Goal: Complete application form

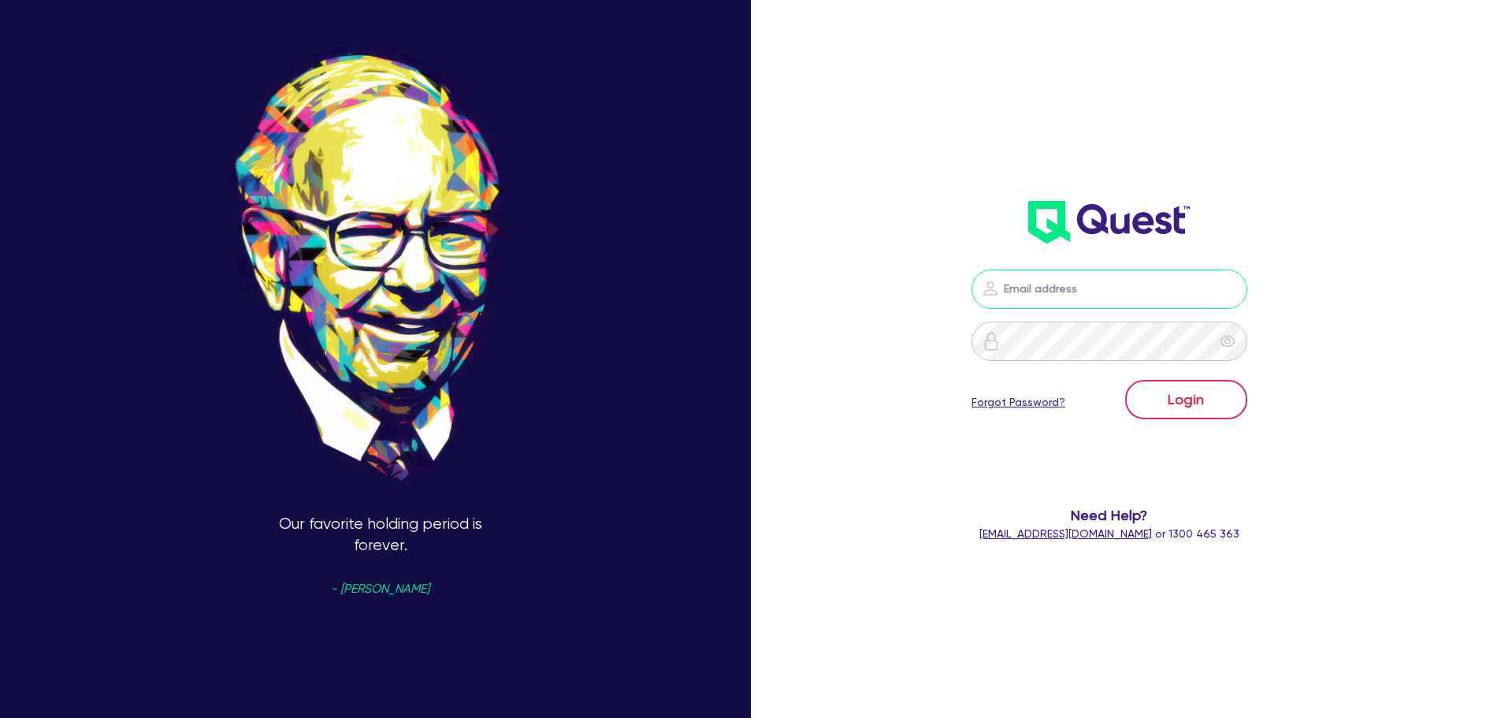
type input "[PERSON_NAME][EMAIL_ADDRESS][DOMAIN_NAME]"
click at [1199, 402] on button "Login" at bounding box center [1186, 399] width 122 height 39
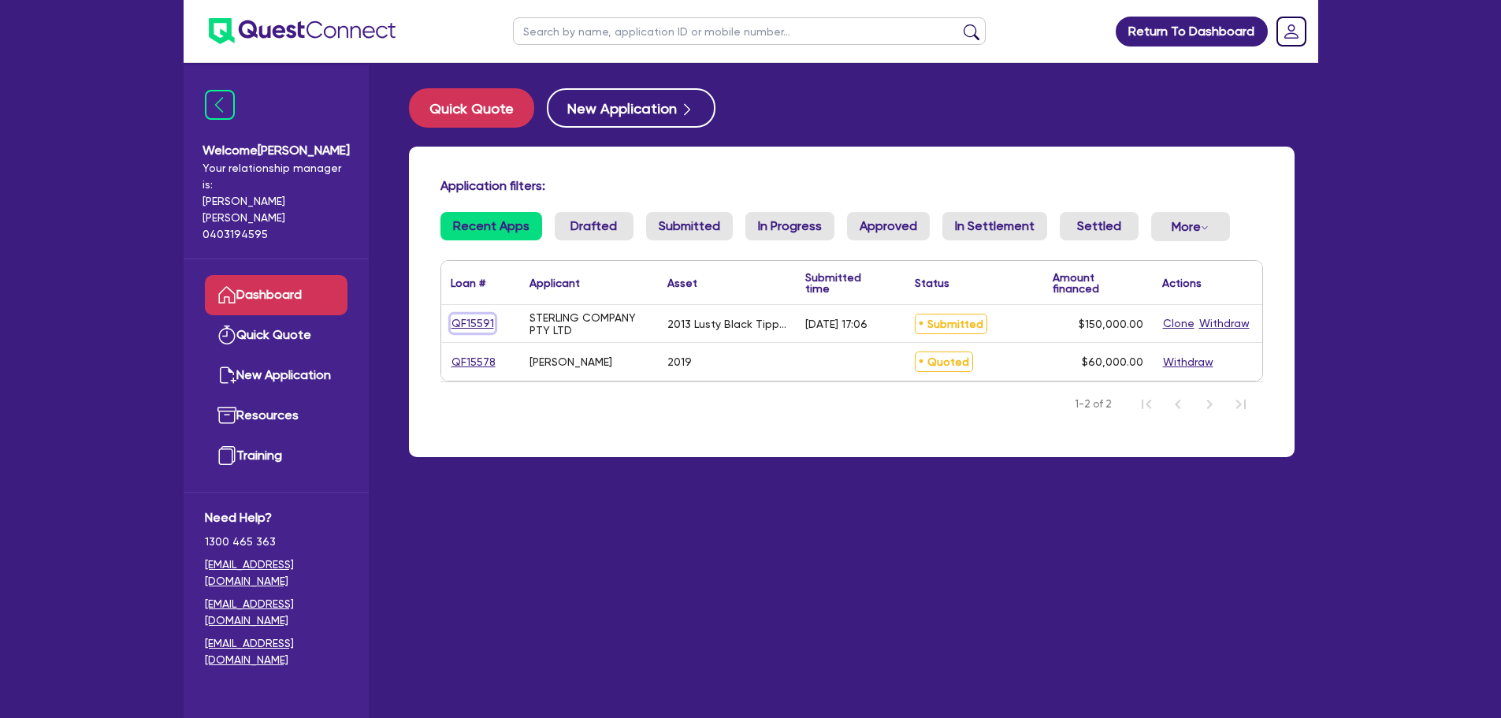
click at [466, 324] on link "QF15591" at bounding box center [473, 323] width 44 height 18
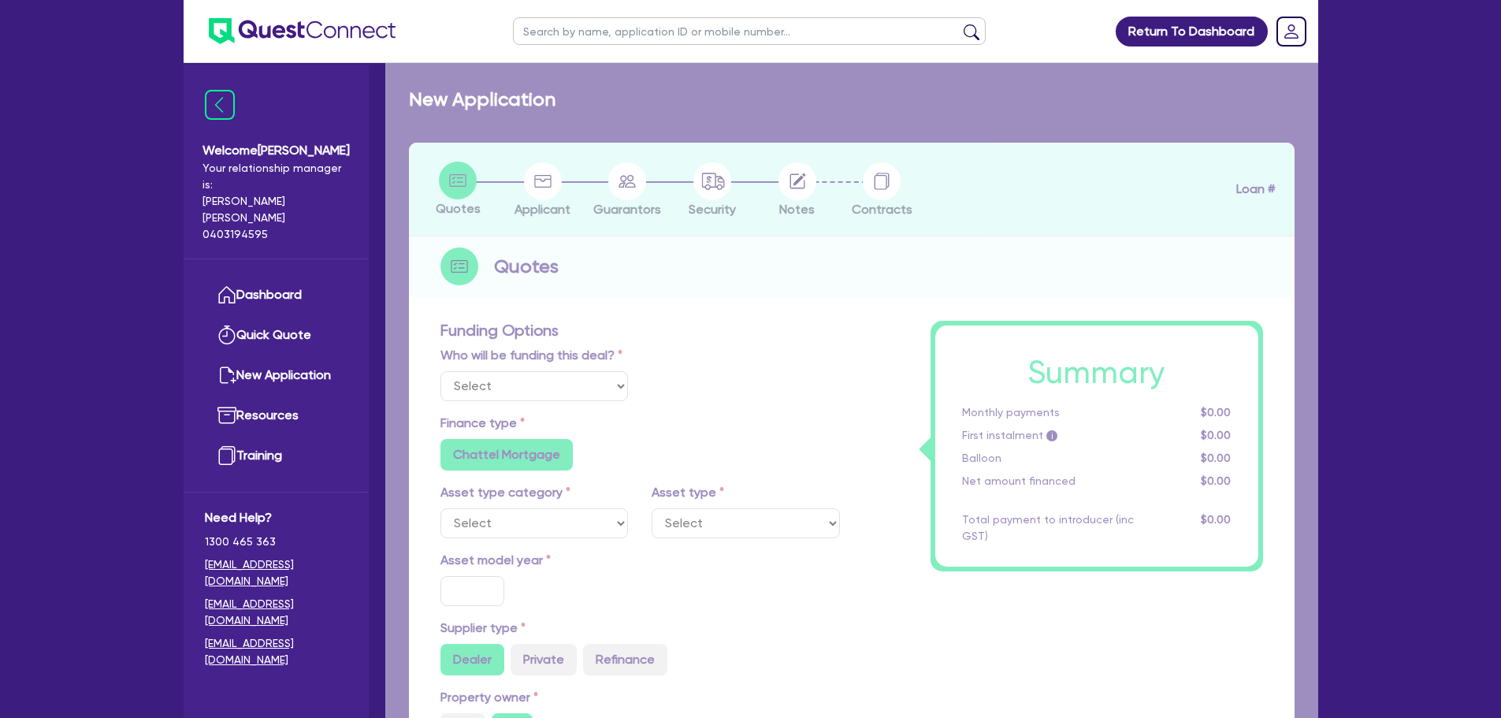
select select "Quest Finance - Own Book"
select select "PRIMARY_ASSETS"
type input "2013"
radio input "false"
radio input "true"
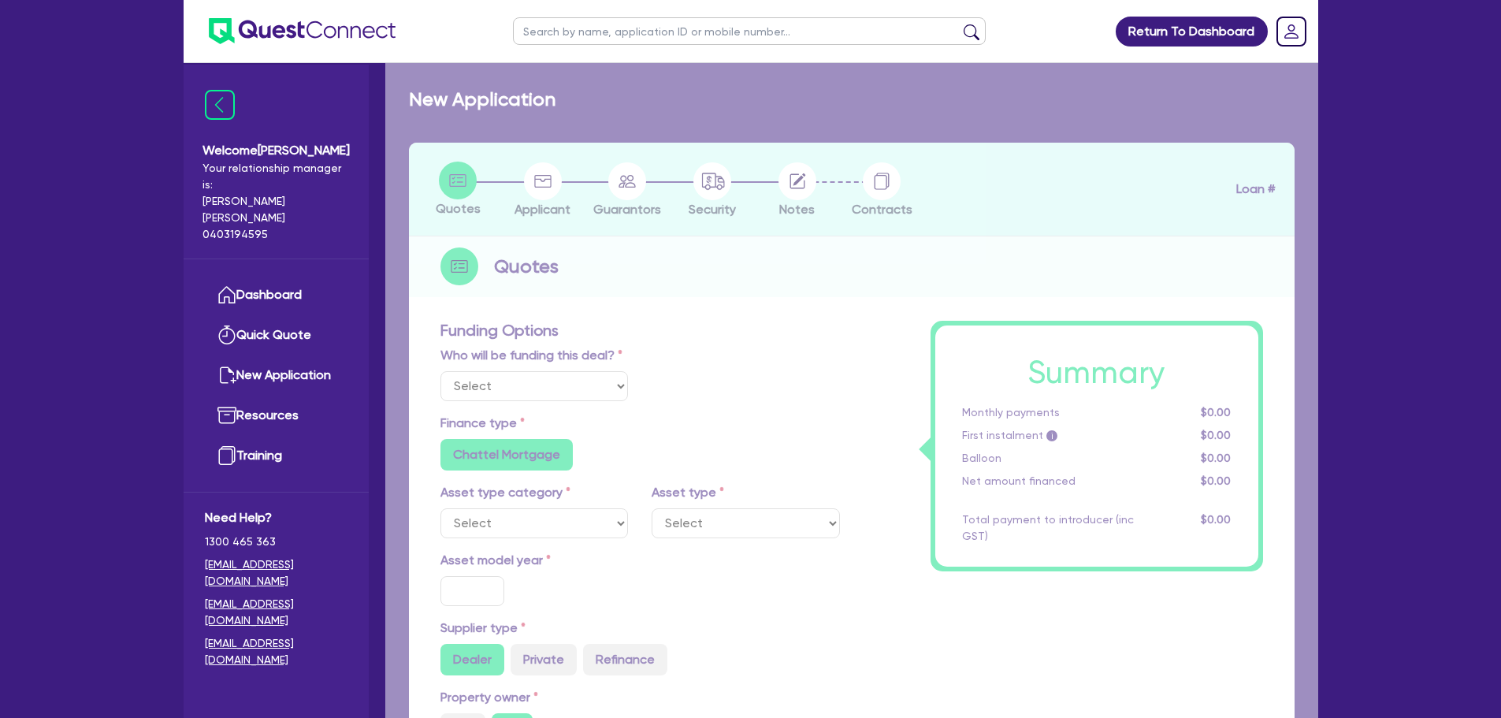
type input "150,000"
type input "5"
type input "7,500"
type input "17.95"
select select "TRAILERS"
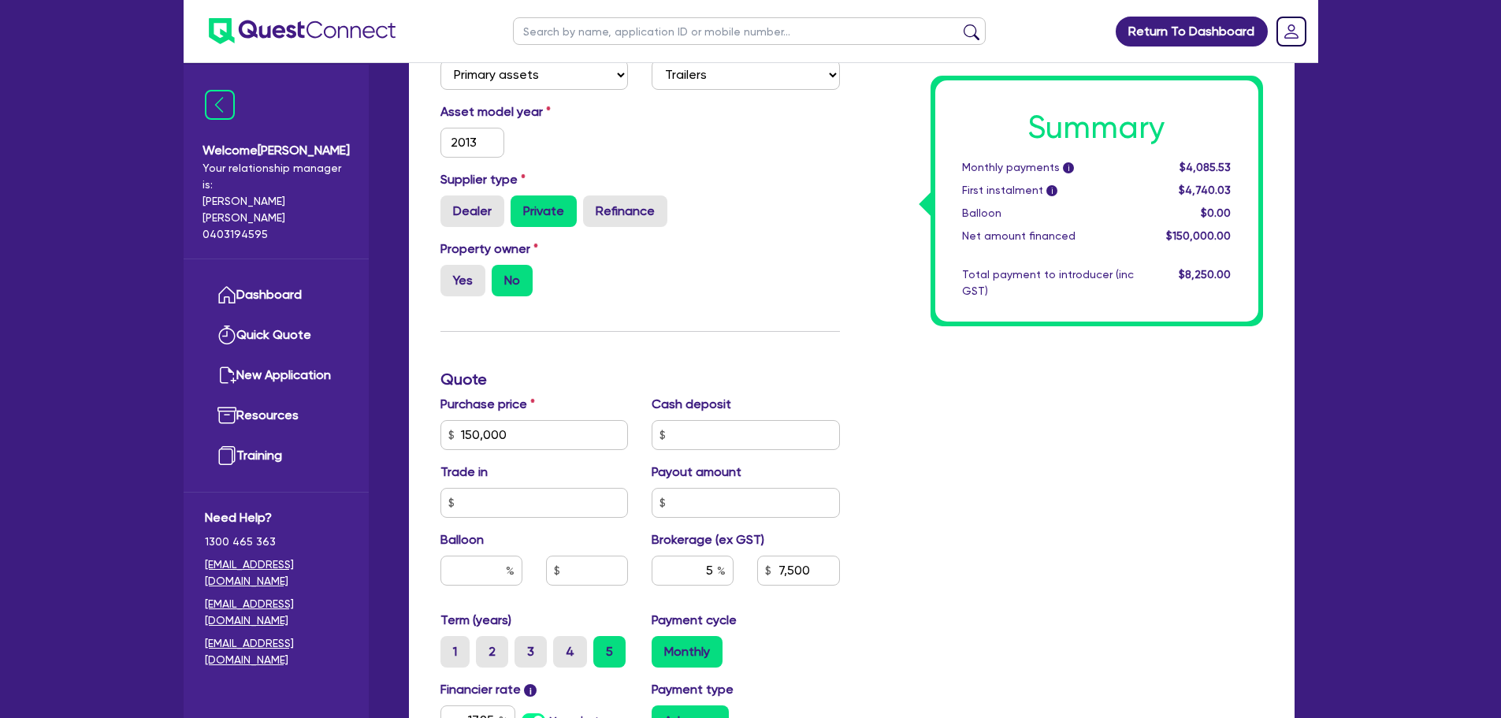
scroll to position [788, 0]
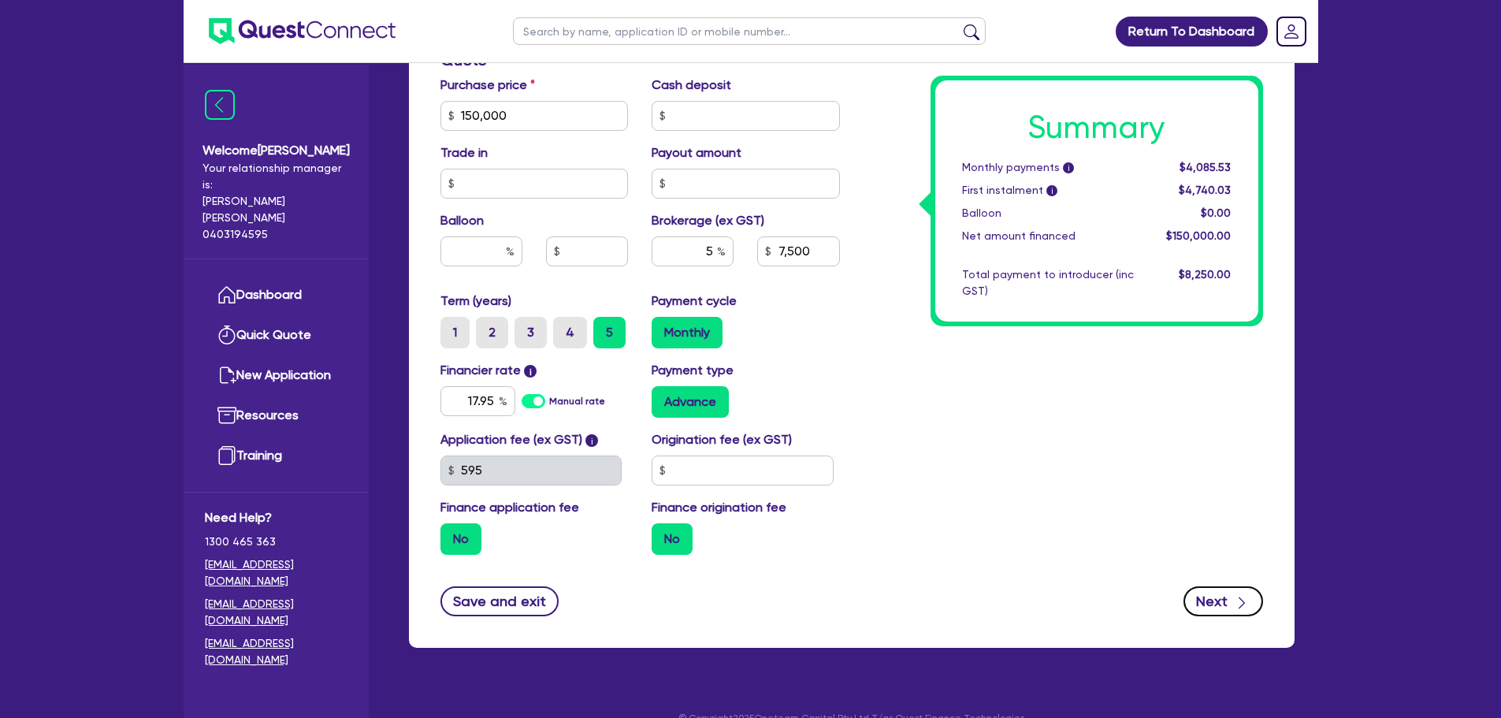
click at [1212, 586] on button "Next" at bounding box center [1223, 601] width 80 height 30
select select "COMPANY"
select select "MANUFACTURING"
select select "WHOLE_OR_PARTIAL"
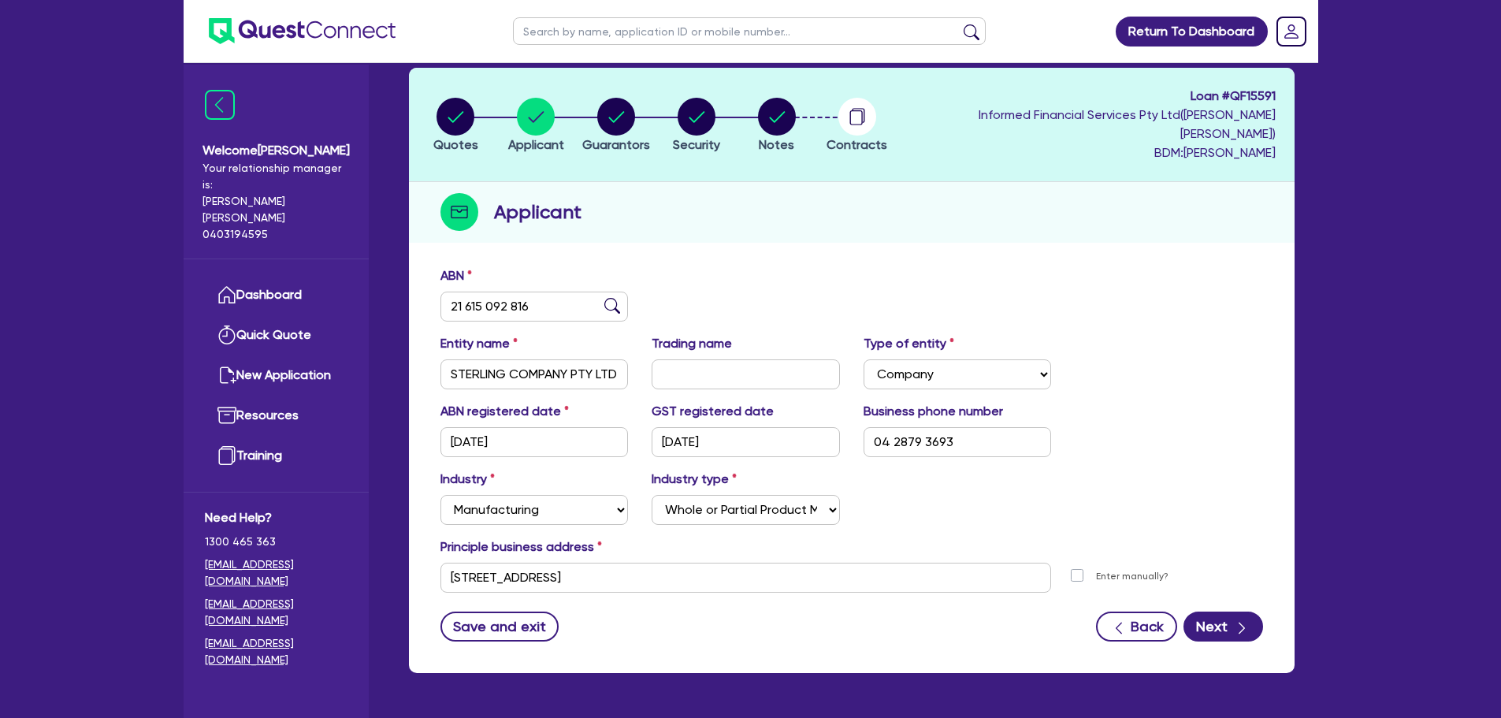
scroll to position [107, 0]
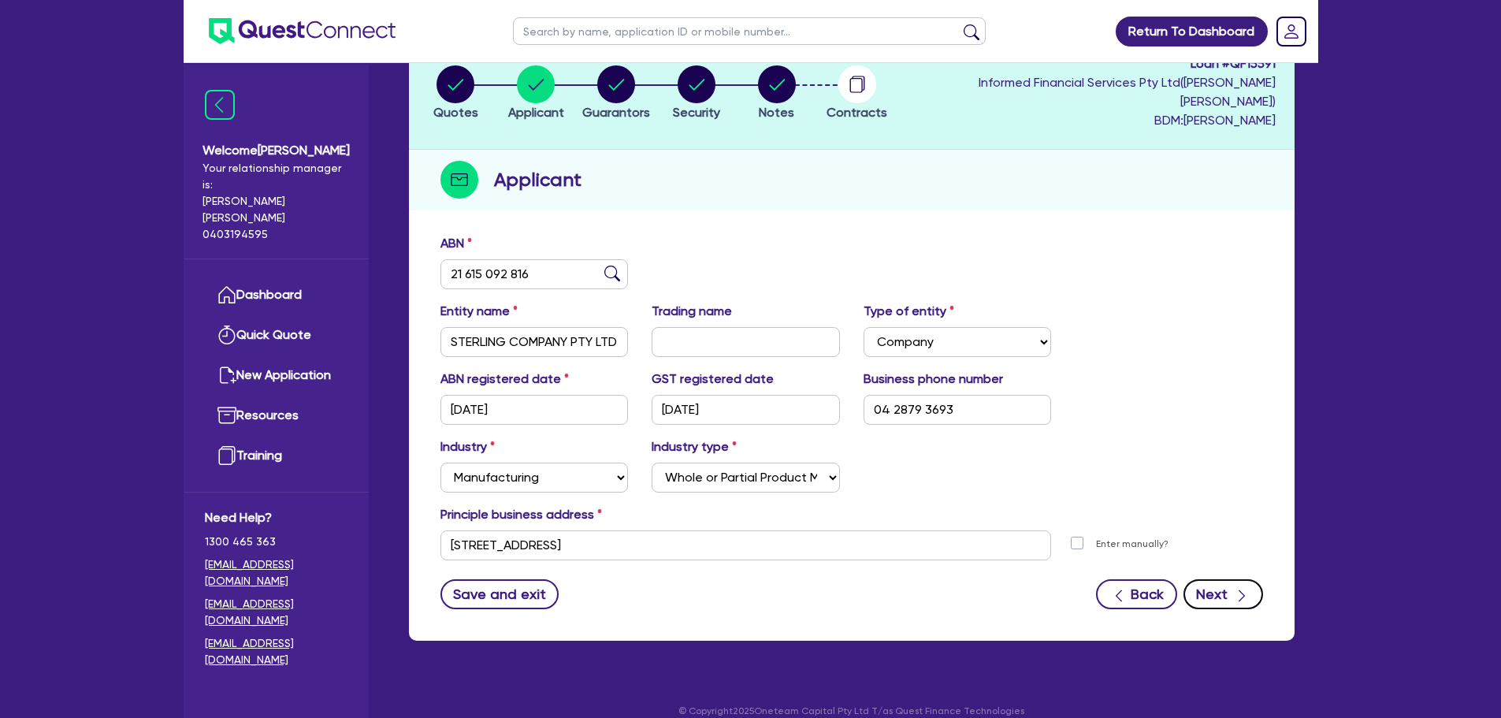
click at [1235, 588] on icon "button" at bounding box center [1241, 596] width 16 height 16
select select "MR"
select select "VIC"
select select "DE_FACTO"
select select "CASH"
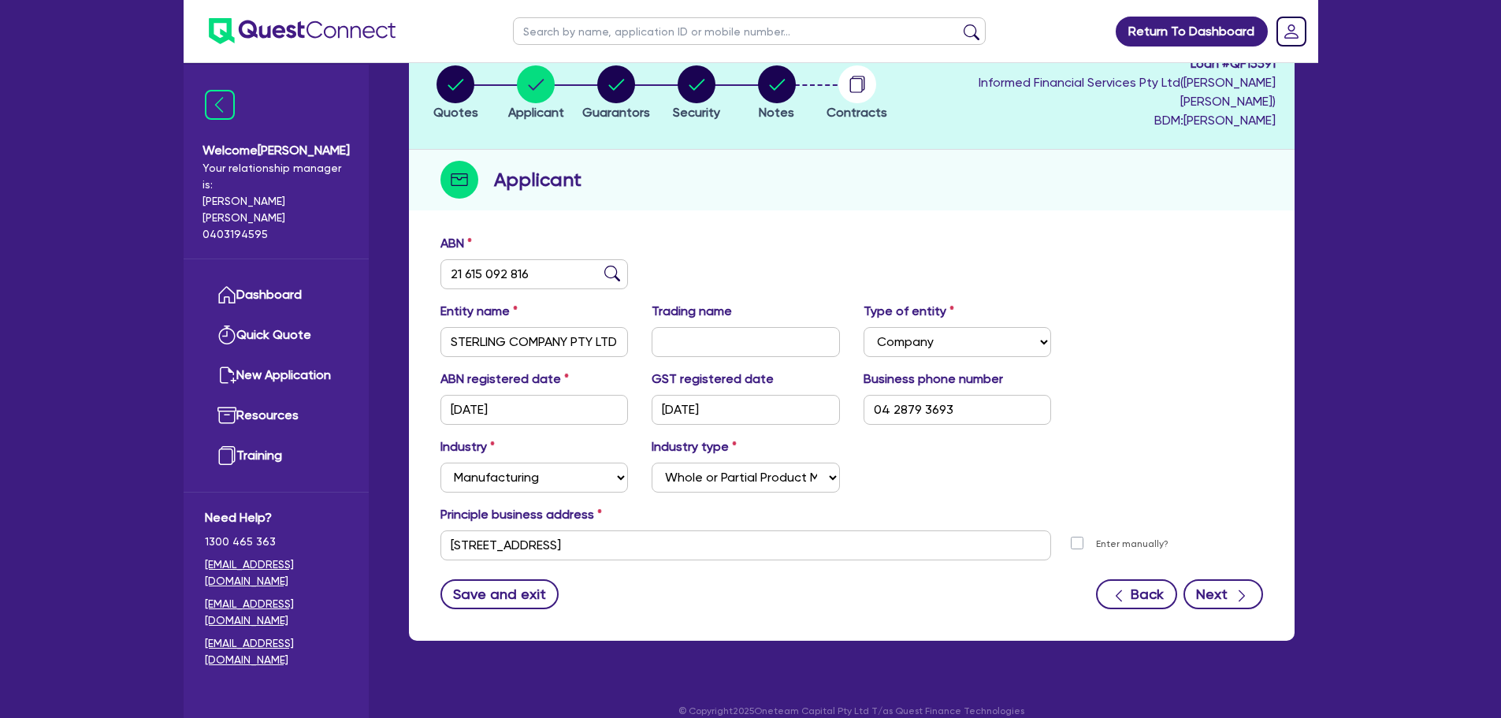
select select "TRAILER"
select select "VEHICLE"
select select "TRUCK"
select select "EQUIPMENT"
select select "HOUSEHOLD_PERSONAL"
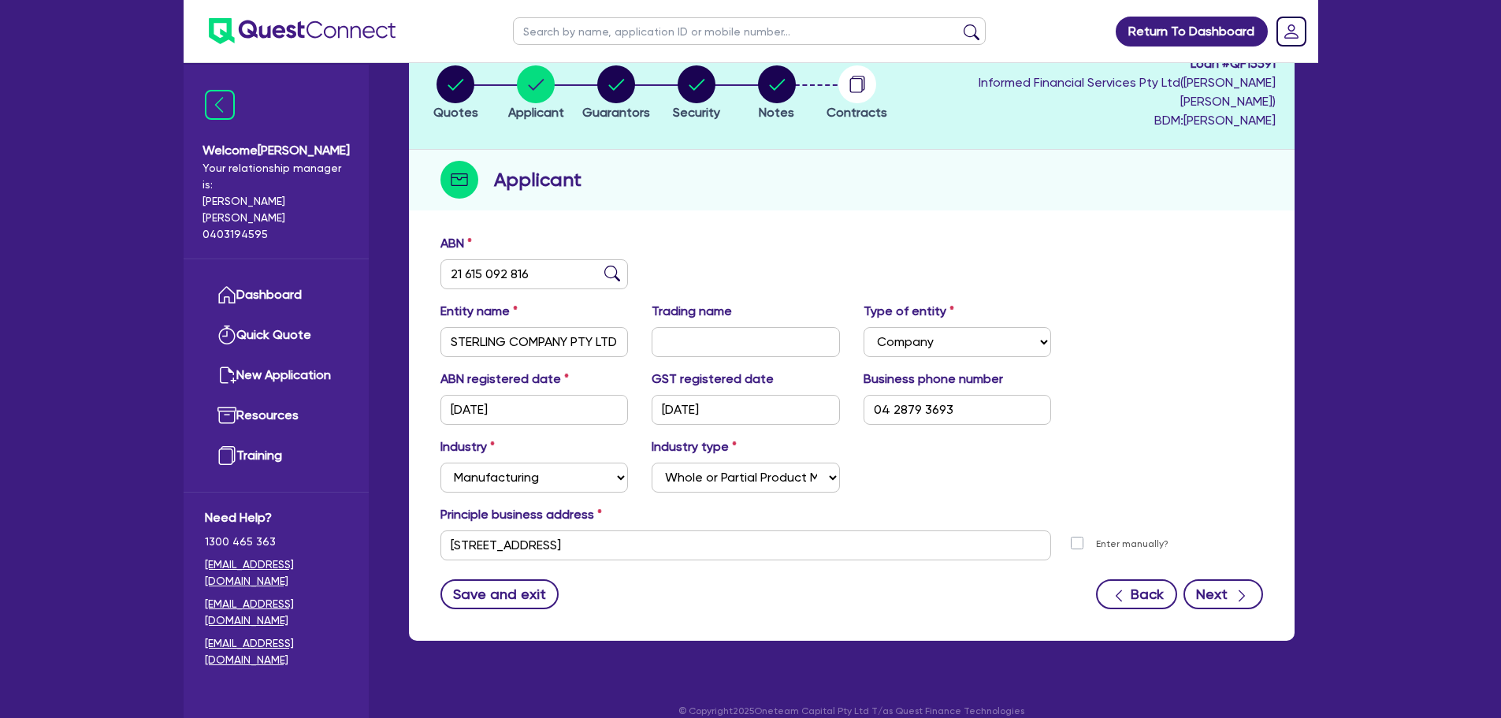
select select "VEHICLE_LOAN"
select select "TRUCK_LOAN"
select select "VEHICLE_LOAN"
select select "TRAILER_LOAN"
select select "EQUIPMENT_LOAN"
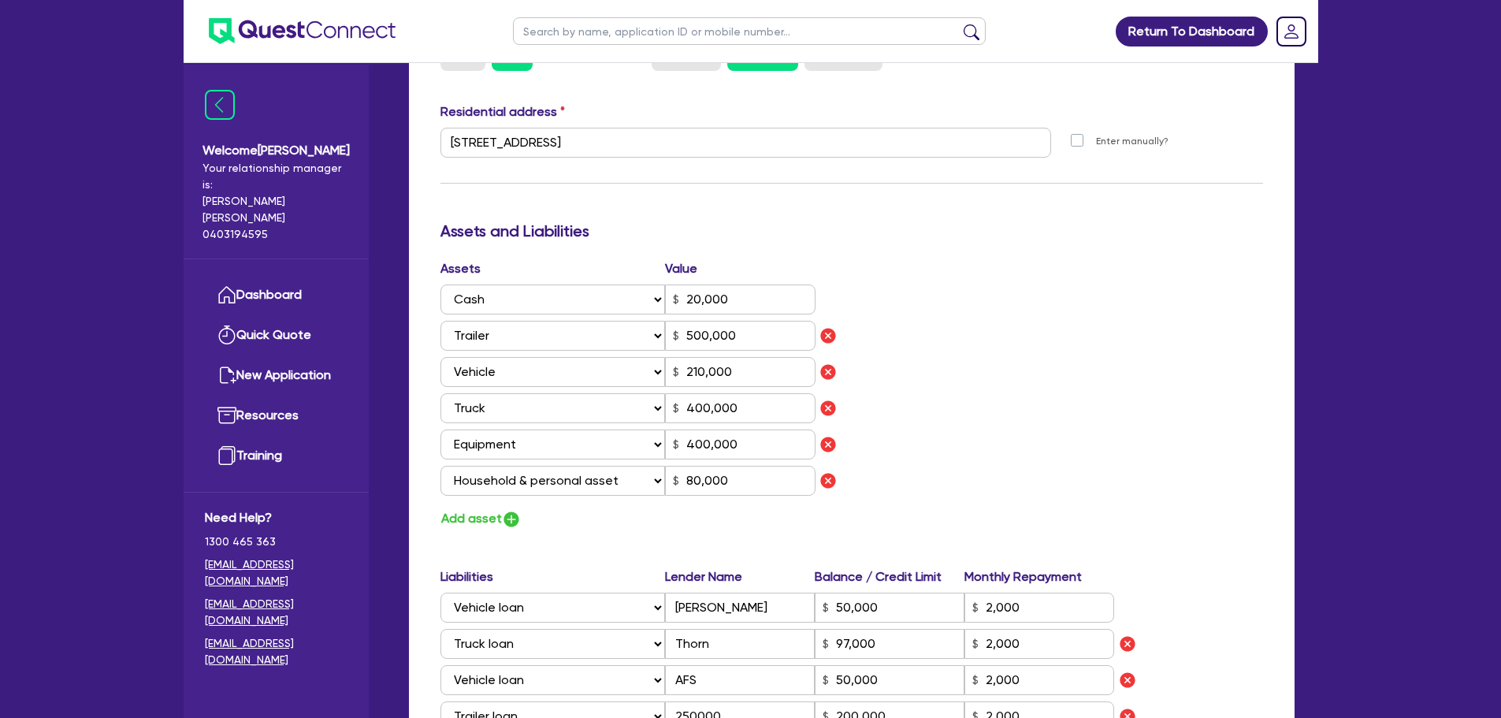
scroll to position [1436, 0]
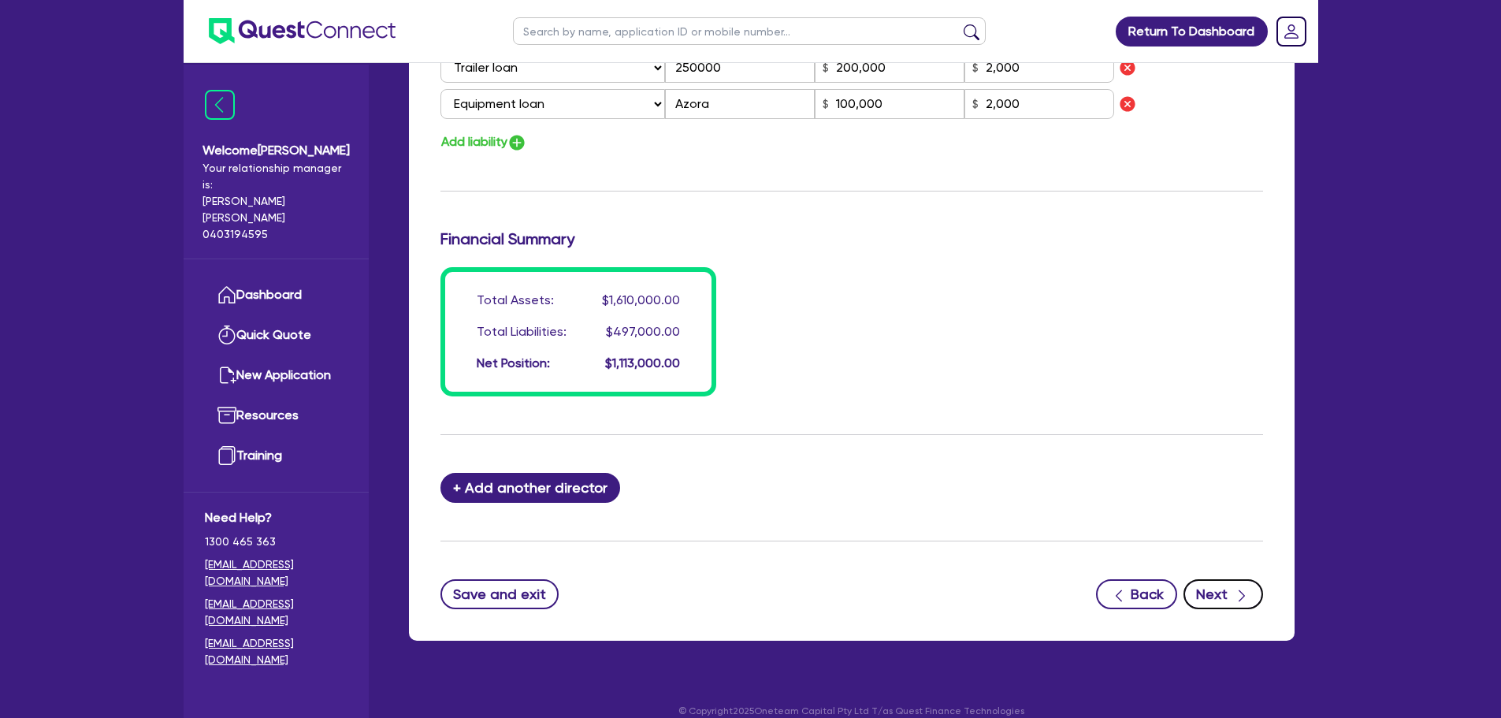
click at [1208, 579] on button "Next" at bounding box center [1223, 594] width 80 height 30
select select "PRIMARY_ASSETS"
select select "TRAILERS"
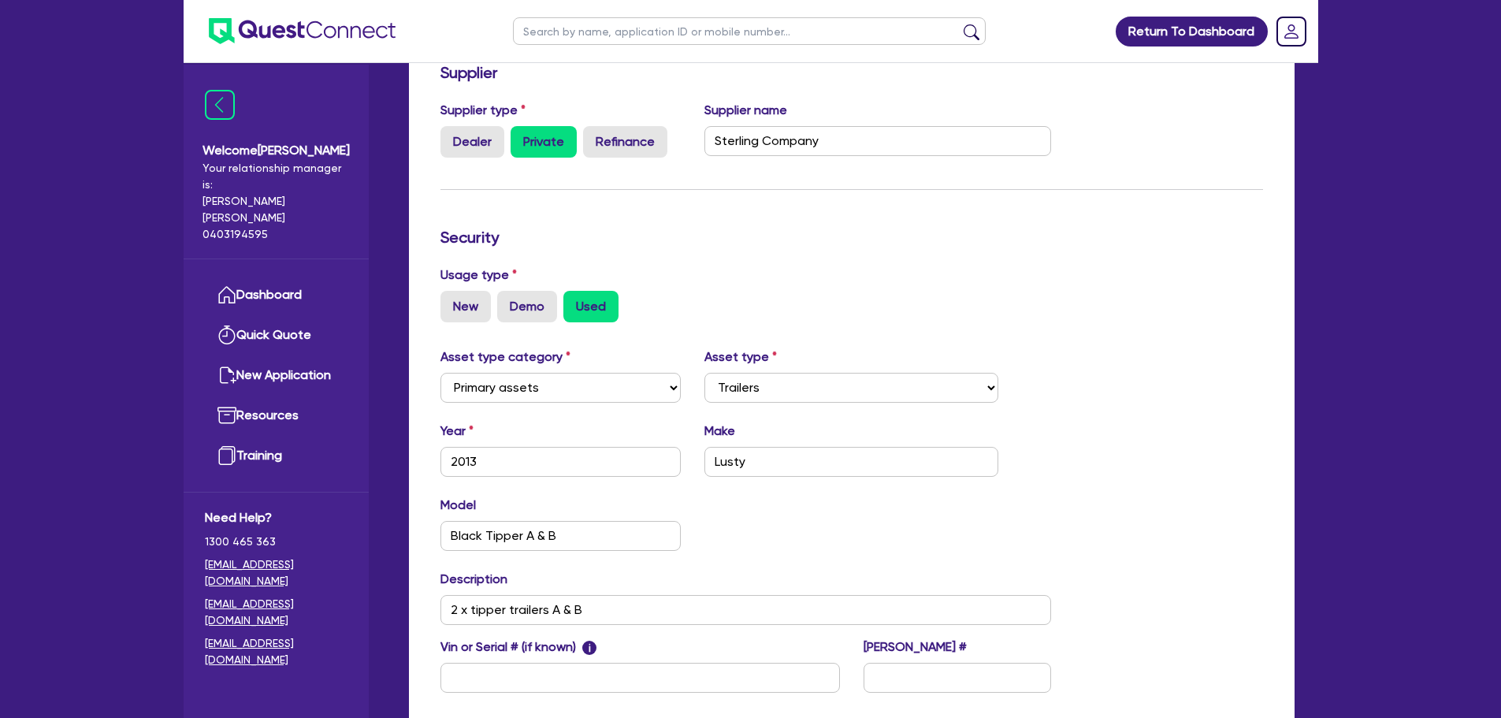
scroll to position [429, 0]
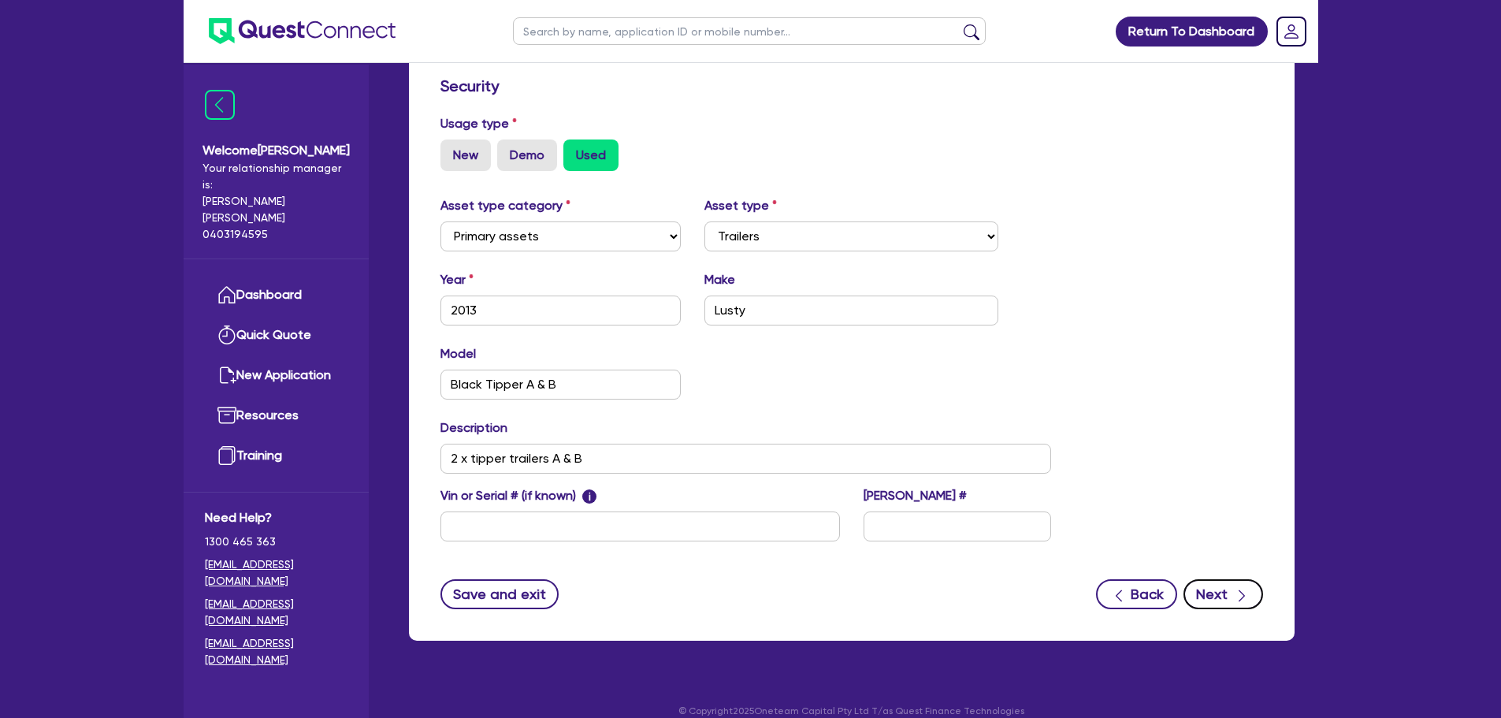
click at [1243, 588] on icon "button" at bounding box center [1241, 596] width 16 height 16
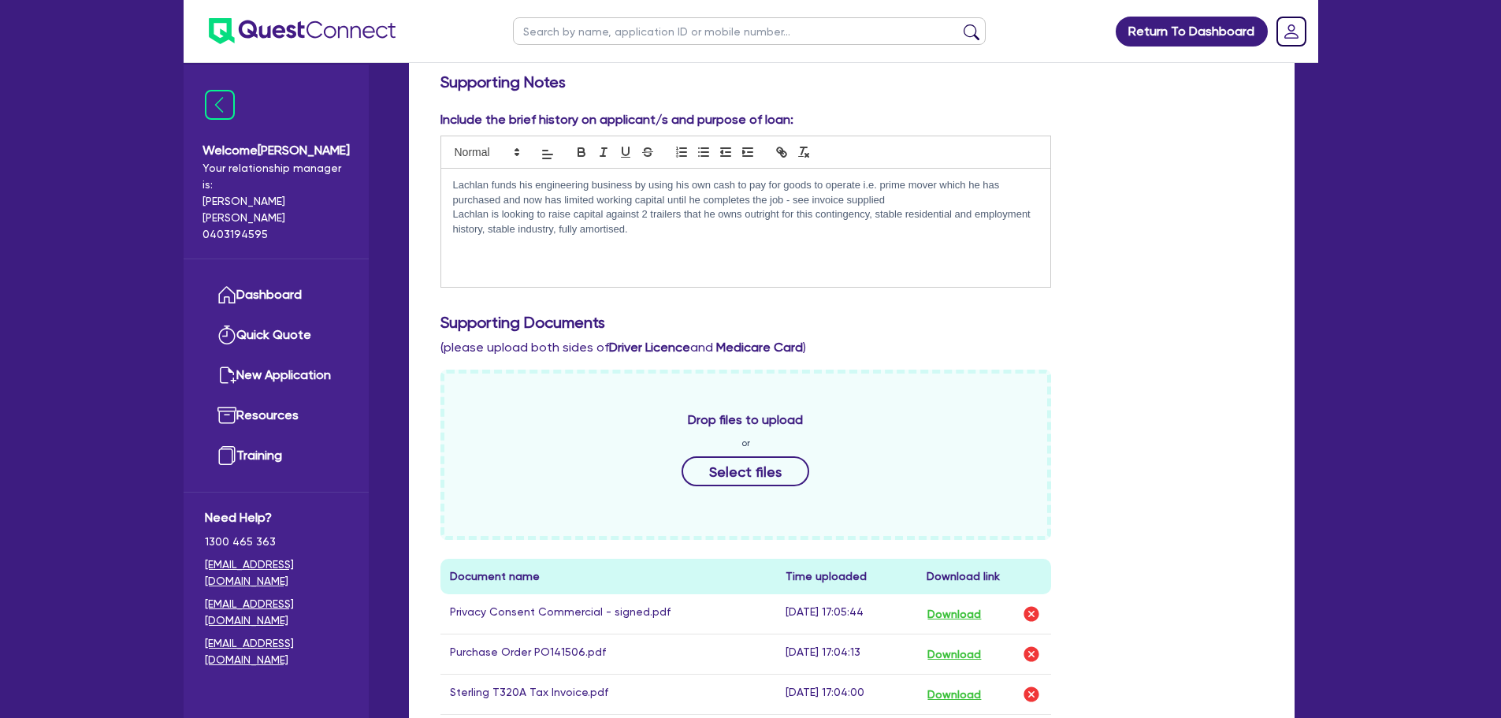
scroll to position [262, 0]
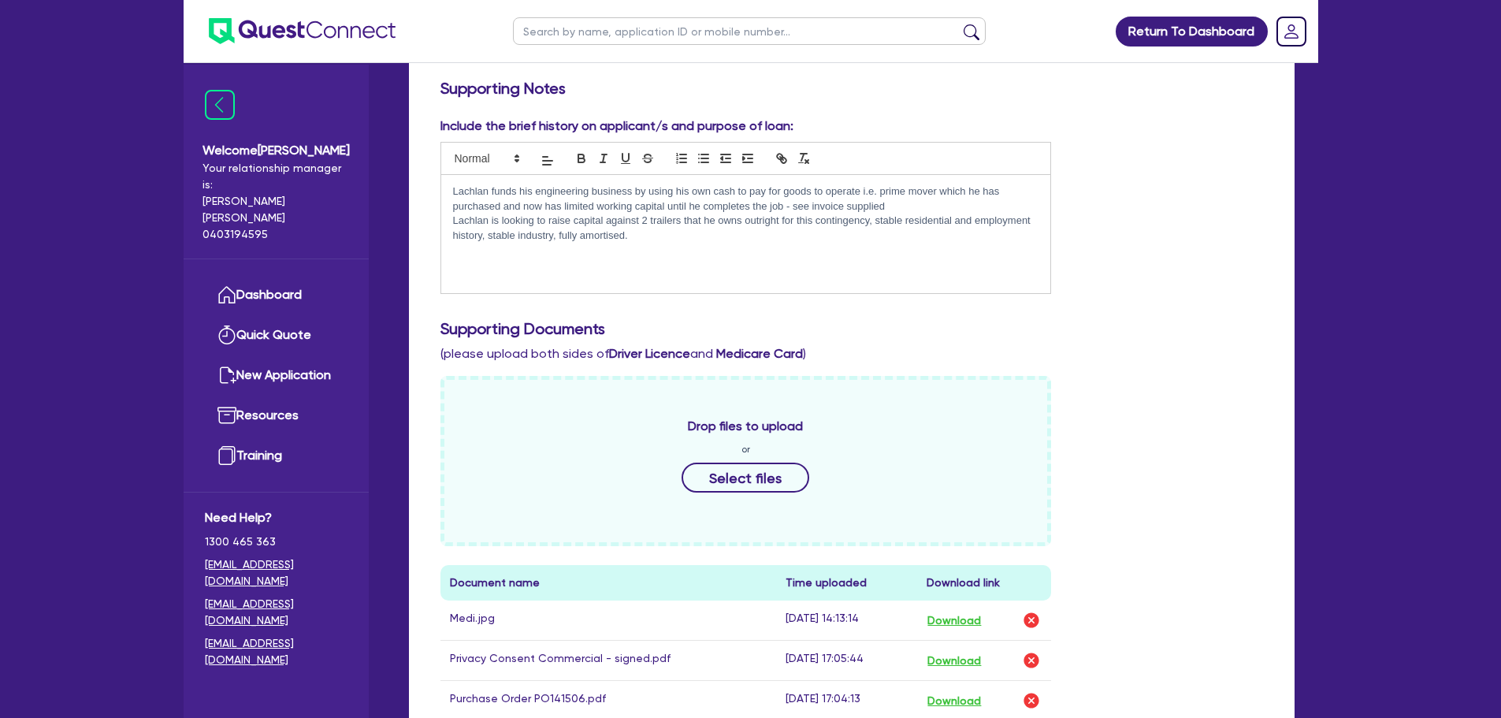
click at [677, 217] on p "Lachlan is looking to raise capital against 2 trailers that he owns outright fo…" at bounding box center [746, 227] width 586 height 29
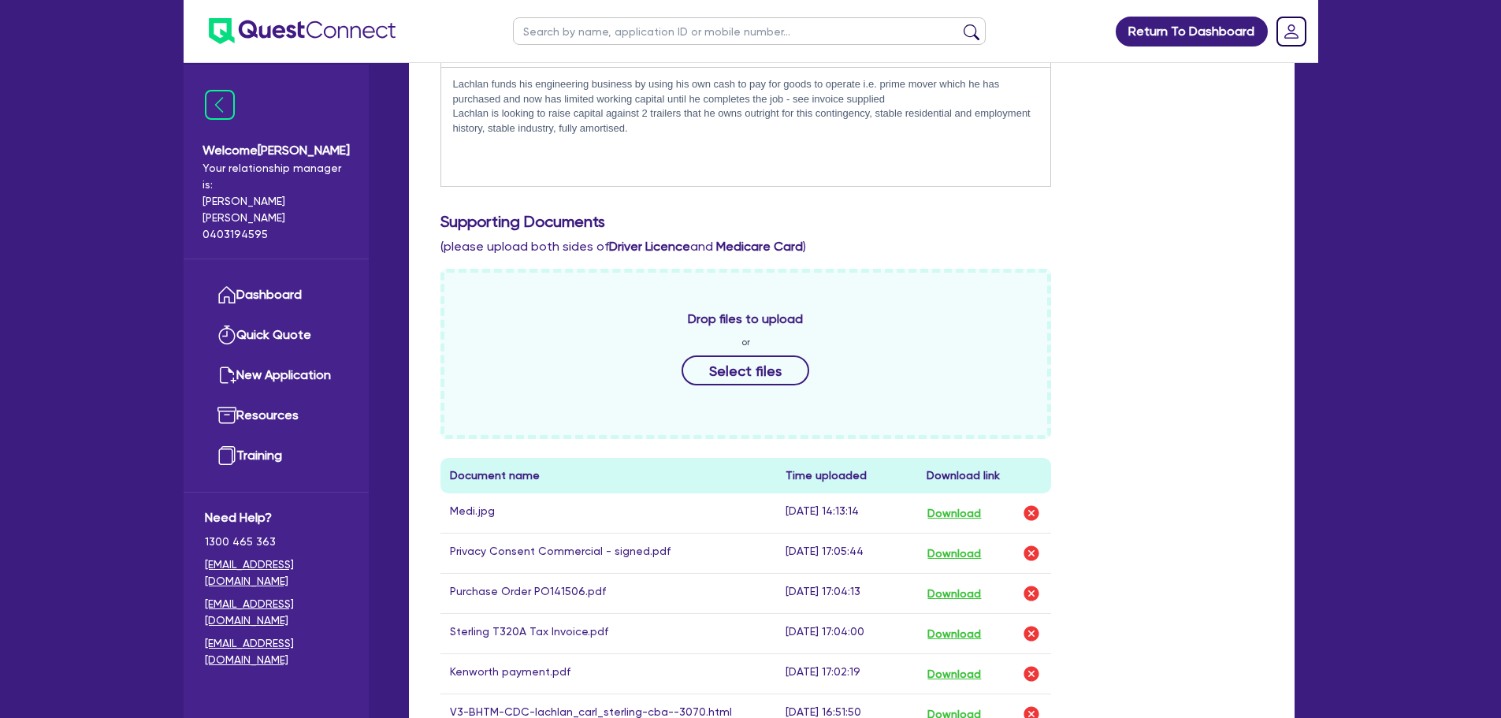
scroll to position [132, 0]
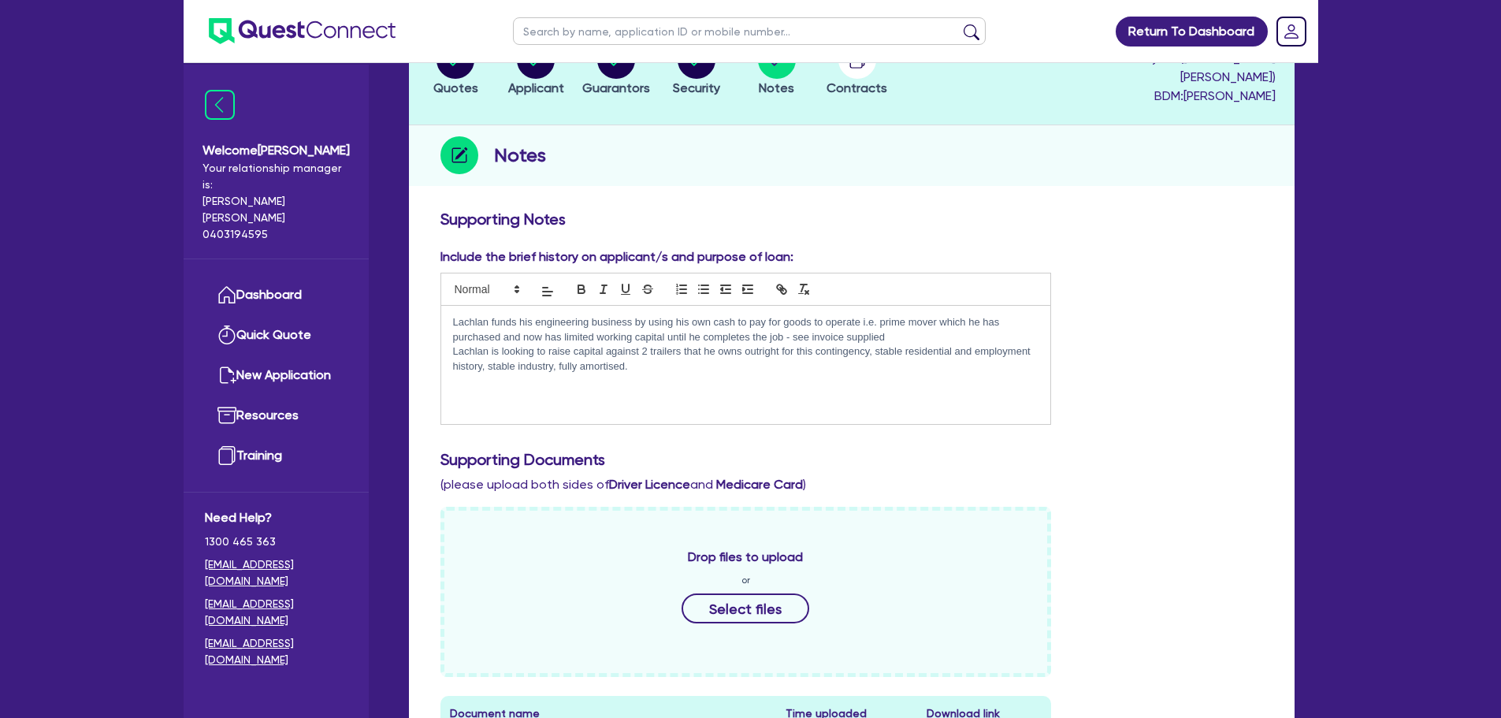
click at [655, 344] on p "Lachlan is looking to raise capital against 2 trailers that he owns outright fo…" at bounding box center [746, 358] width 586 height 29
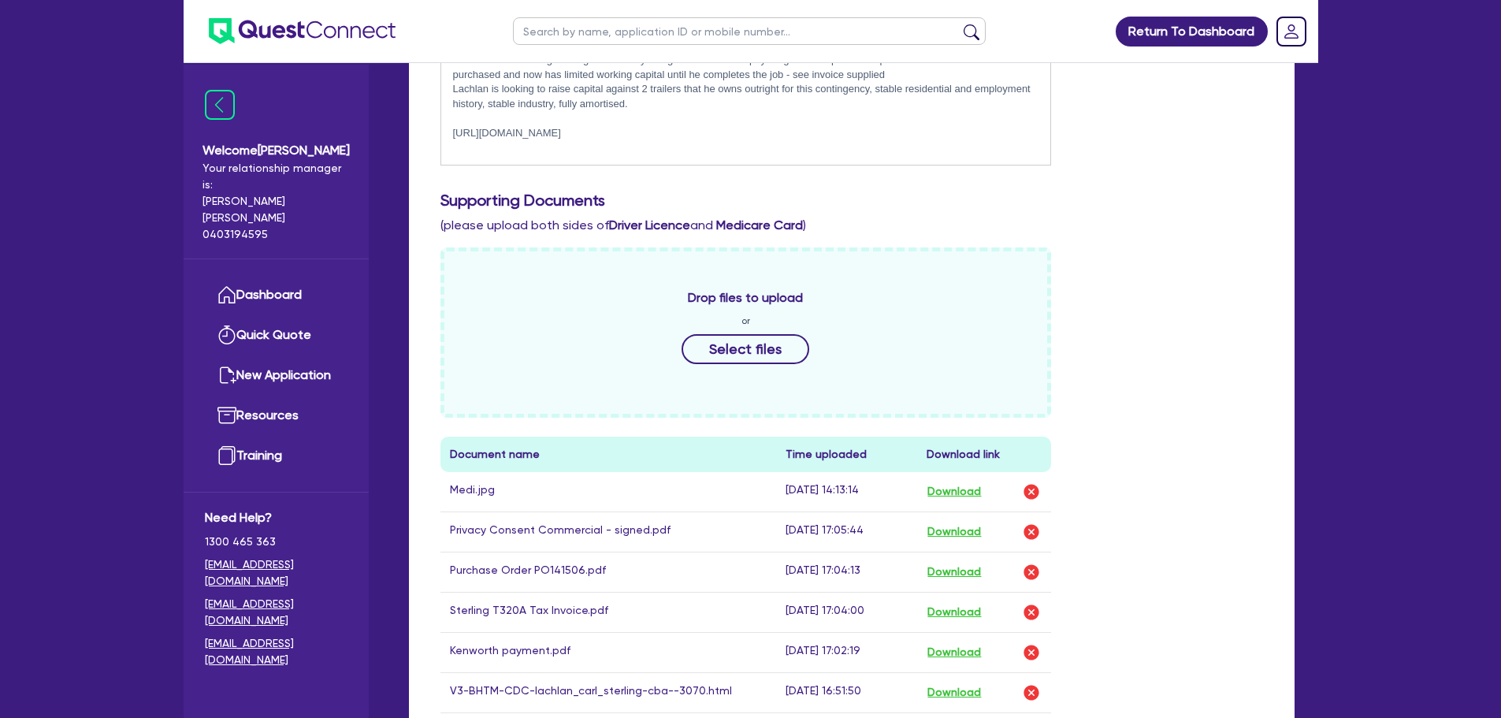
scroll to position [859, 0]
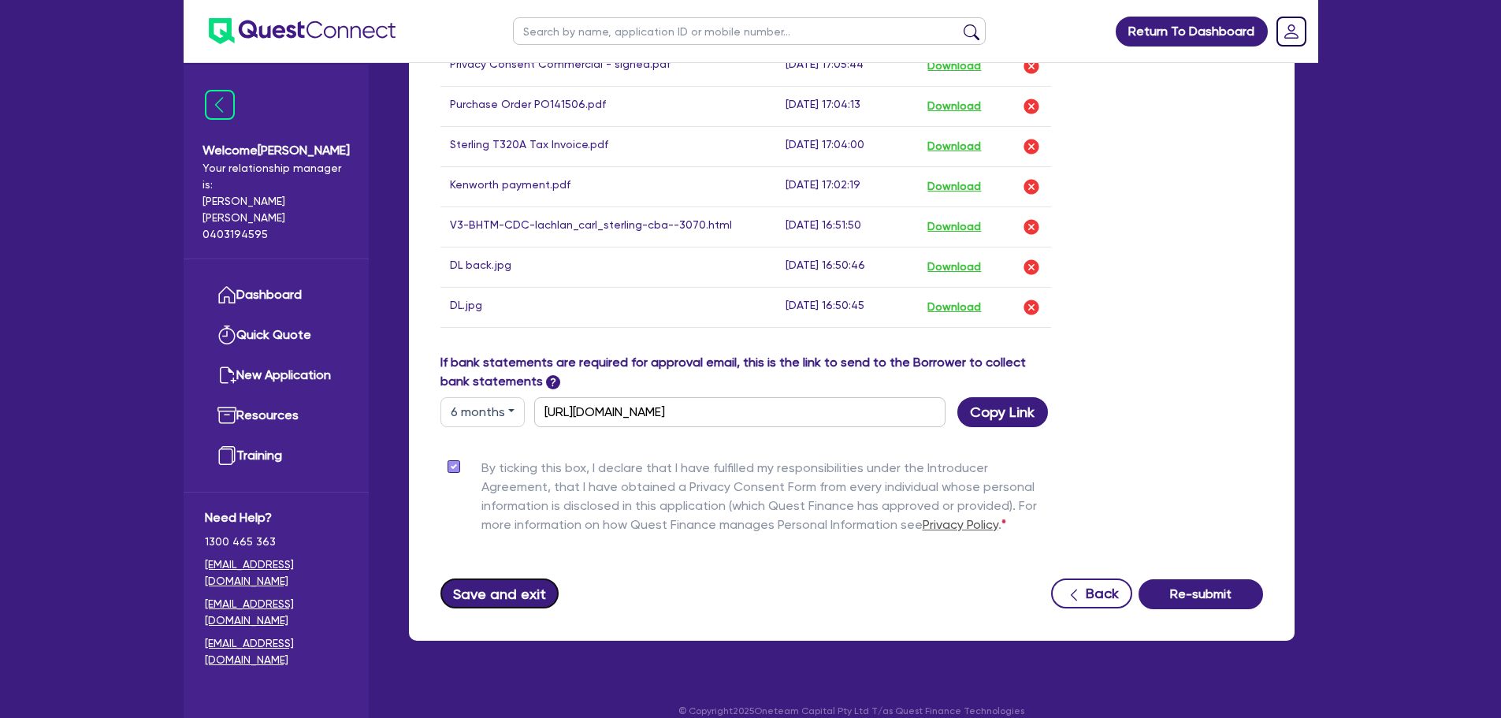
click at [481, 578] on button "Save and exit" at bounding box center [499, 593] width 119 height 30
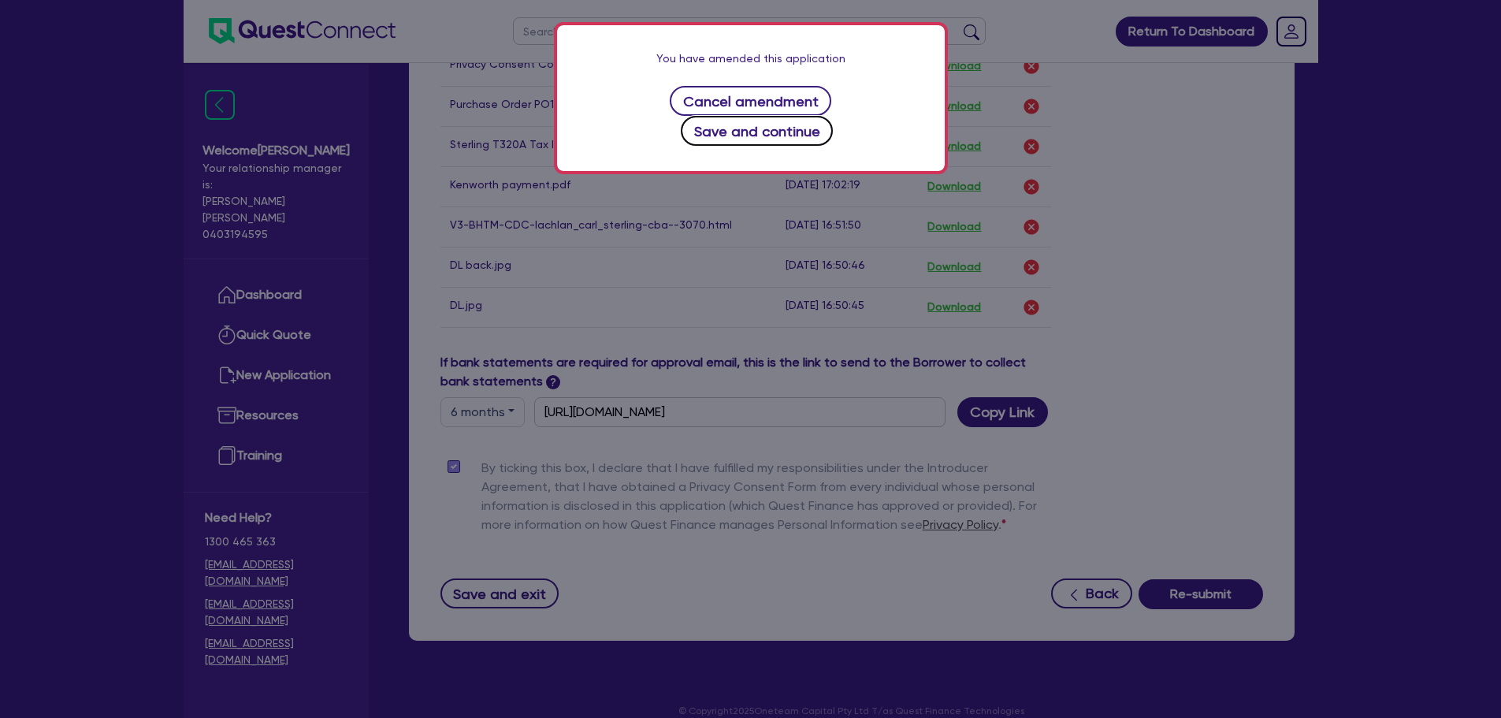
click at [822, 116] on button "Save and continue" at bounding box center [757, 131] width 152 height 30
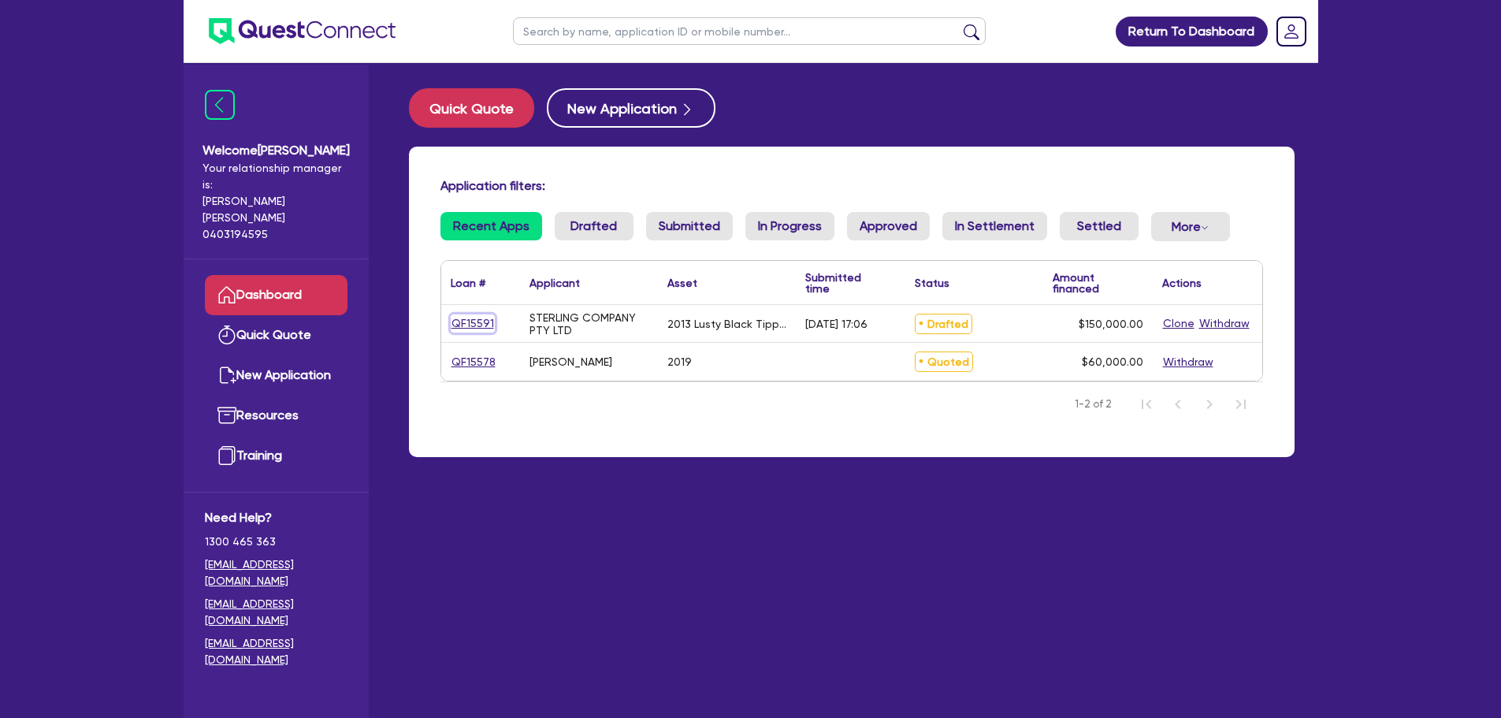
click at [473, 325] on link "QF15591" at bounding box center [473, 323] width 44 height 18
select select "Quest Finance - Own Book"
select select "PRIMARY_ASSETS"
select select "TRAILERS"
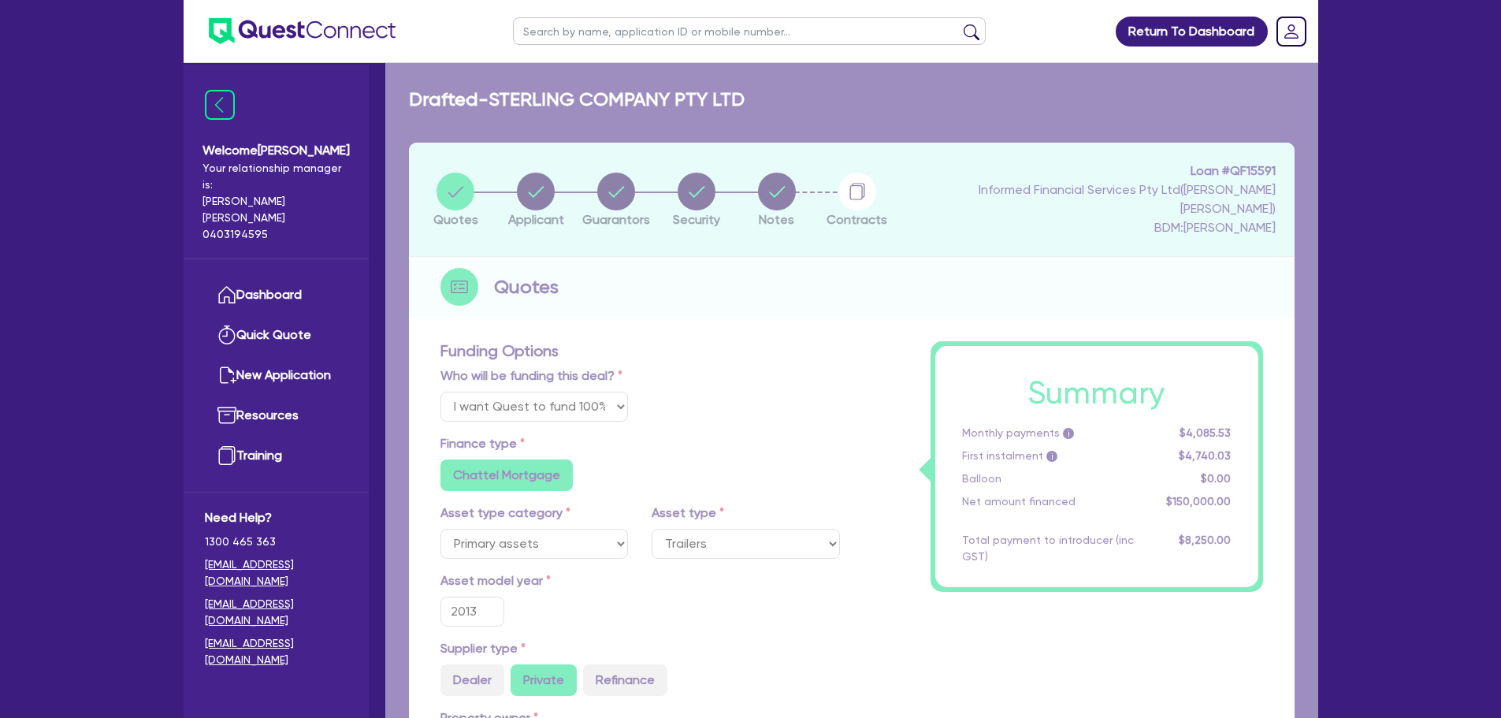
type input "150,000"
type input "7,500"
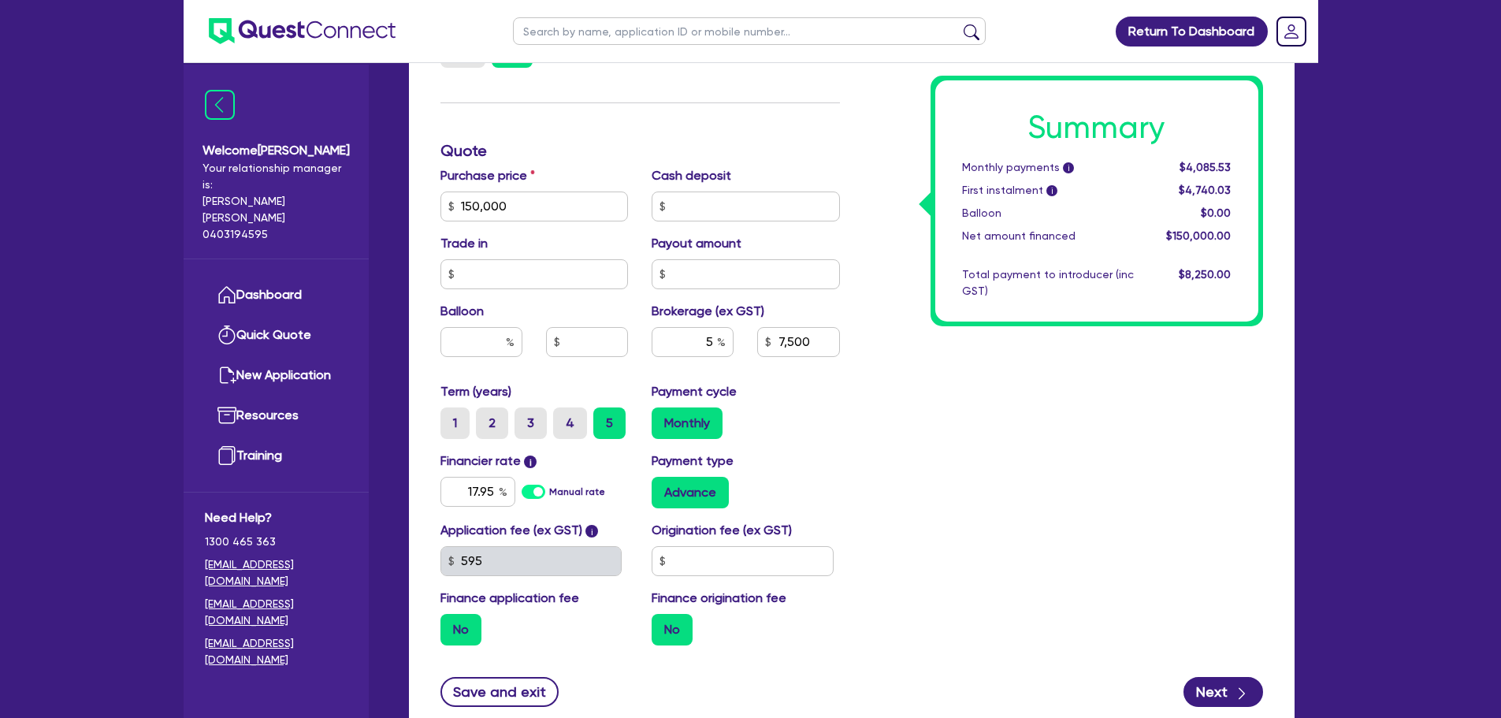
scroll to position [795, 0]
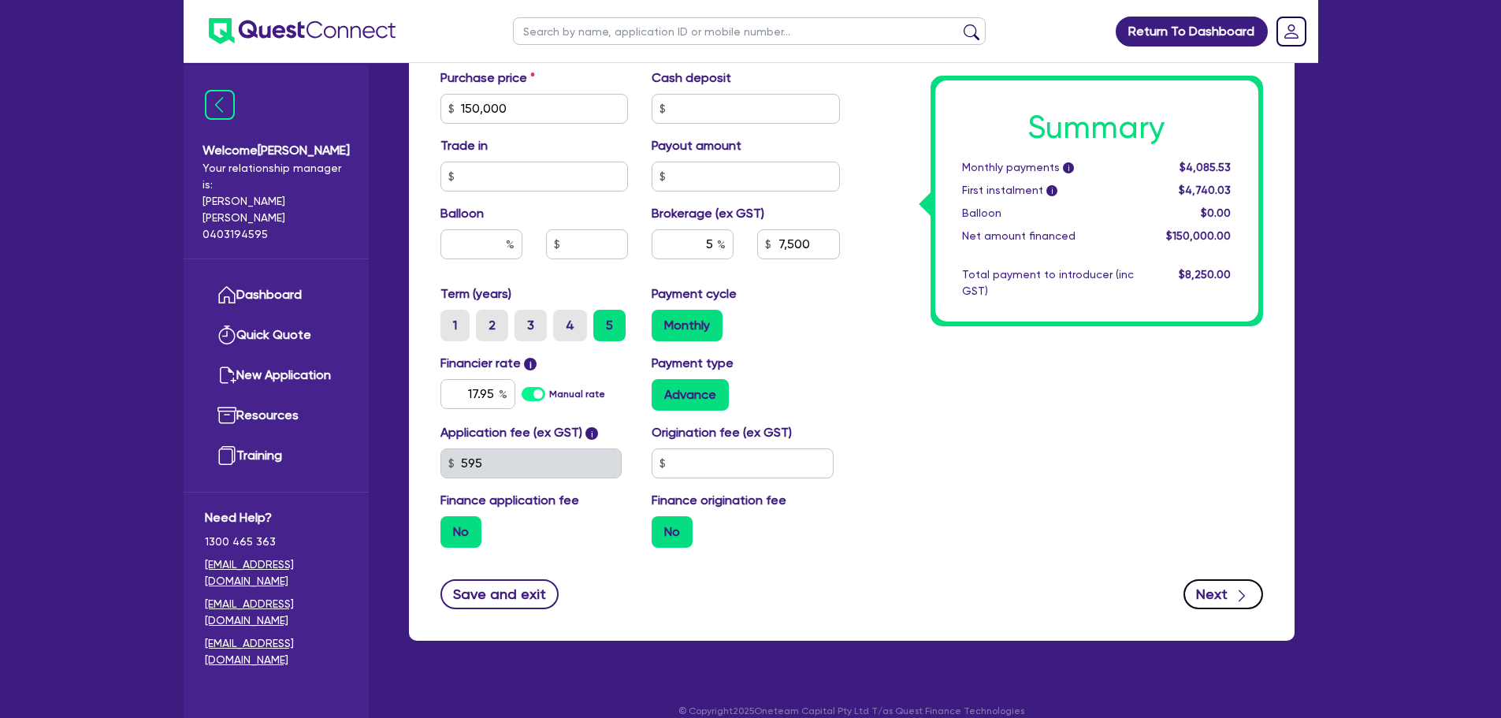
click at [1237, 588] on icon "button" at bounding box center [1241, 596] width 16 height 16
type input "150,000"
type input "7,500"
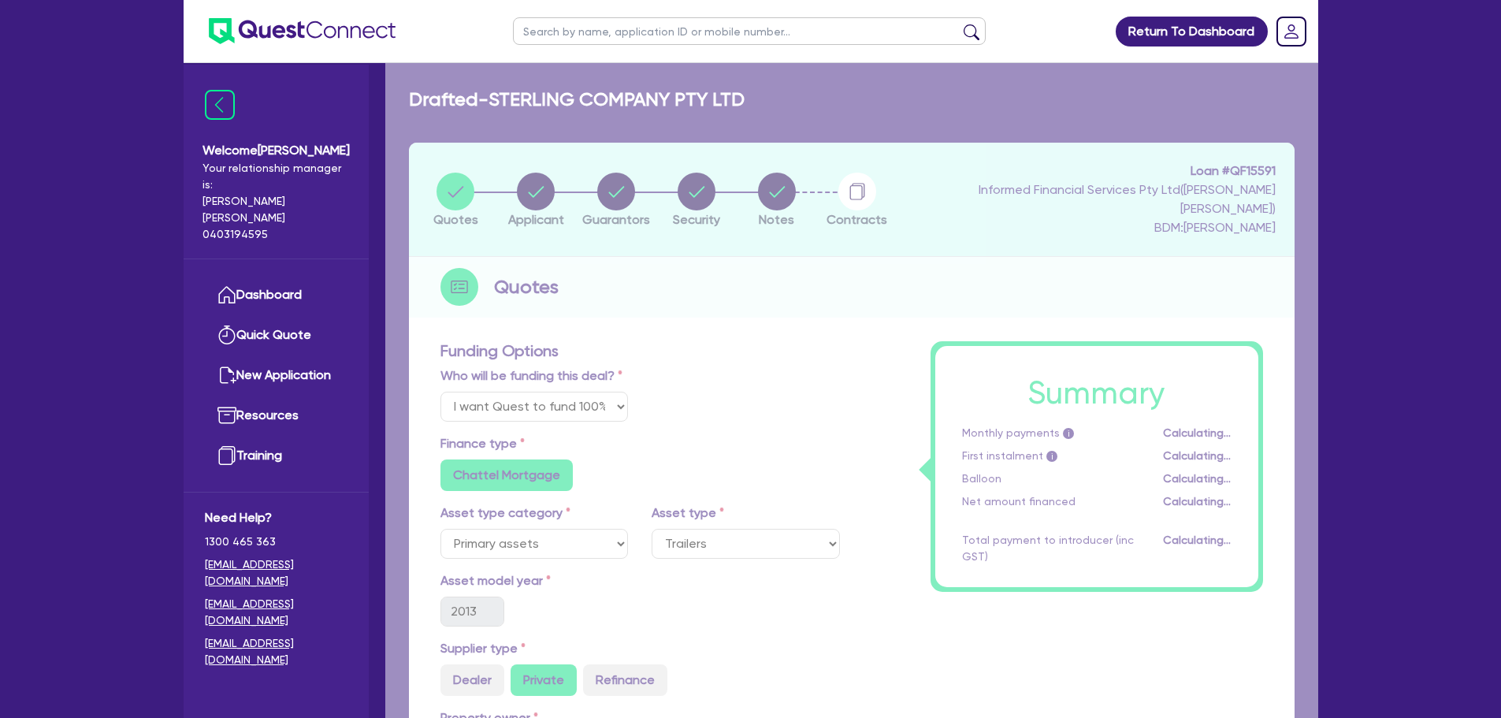
select select "COMPANY"
select select "MANUFACTURING"
select select "WHOLE_OR_PARTIAL"
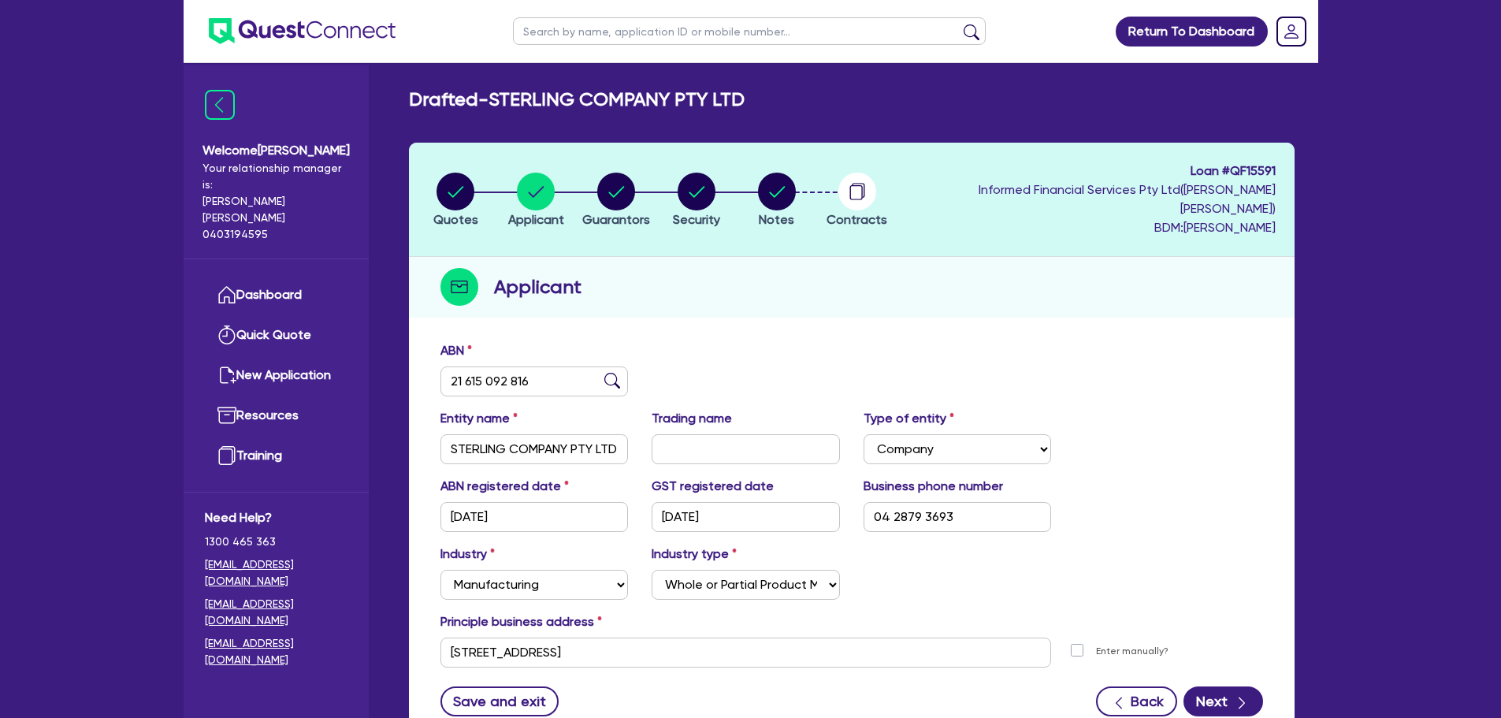
scroll to position [107, 0]
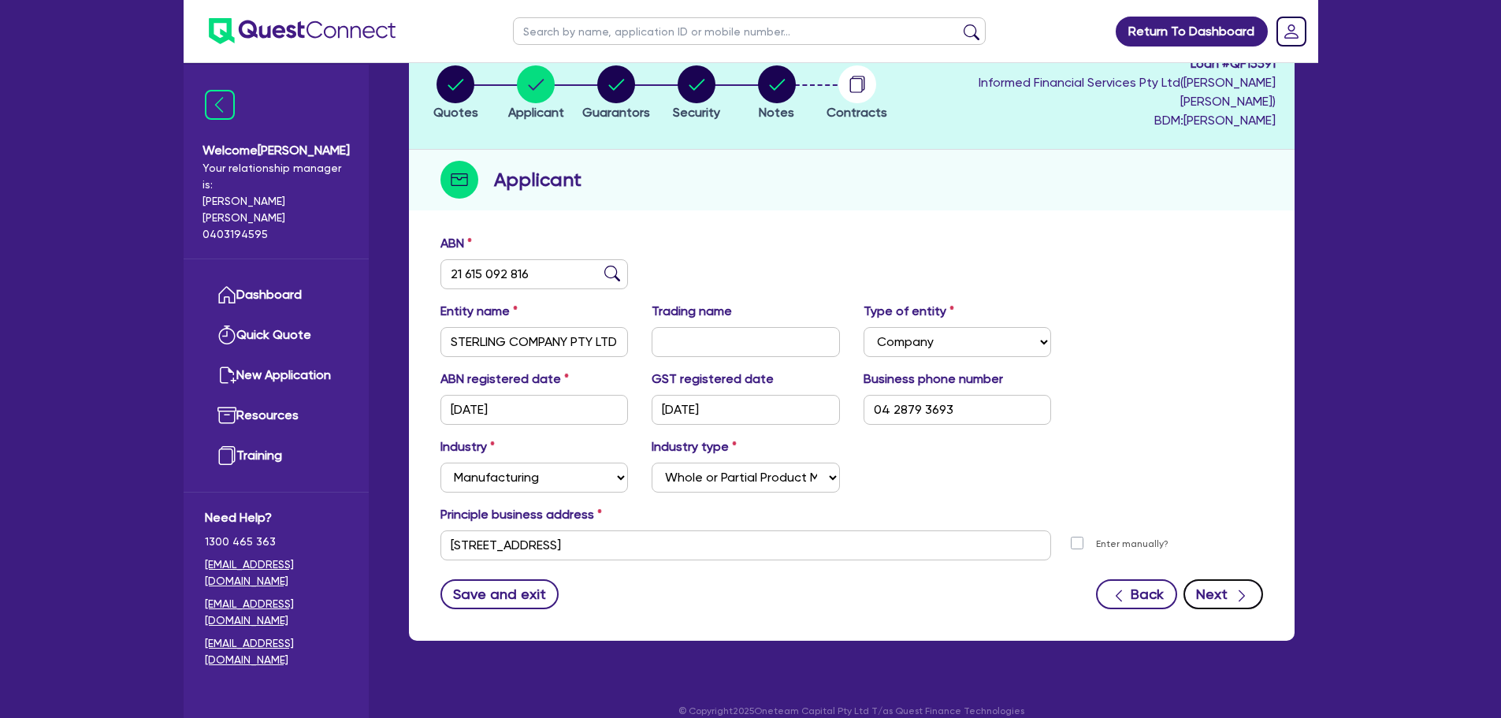
click at [1237, 588] on icon "button" at bounding box center [1241, 596] width 16 height 16
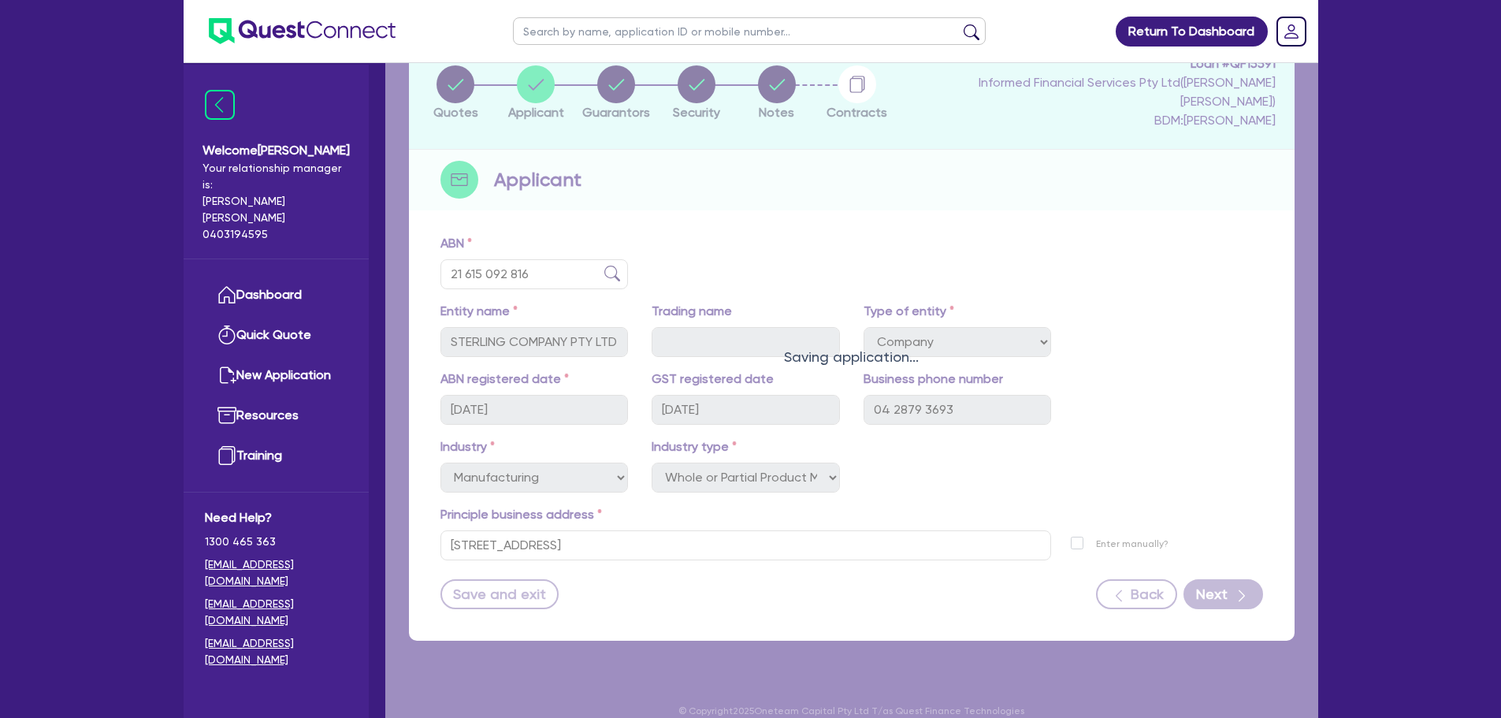
select select "MR"
select select "VIC"
select select "DE_FACTO"
select select "CASH"
select select "TRAILER"
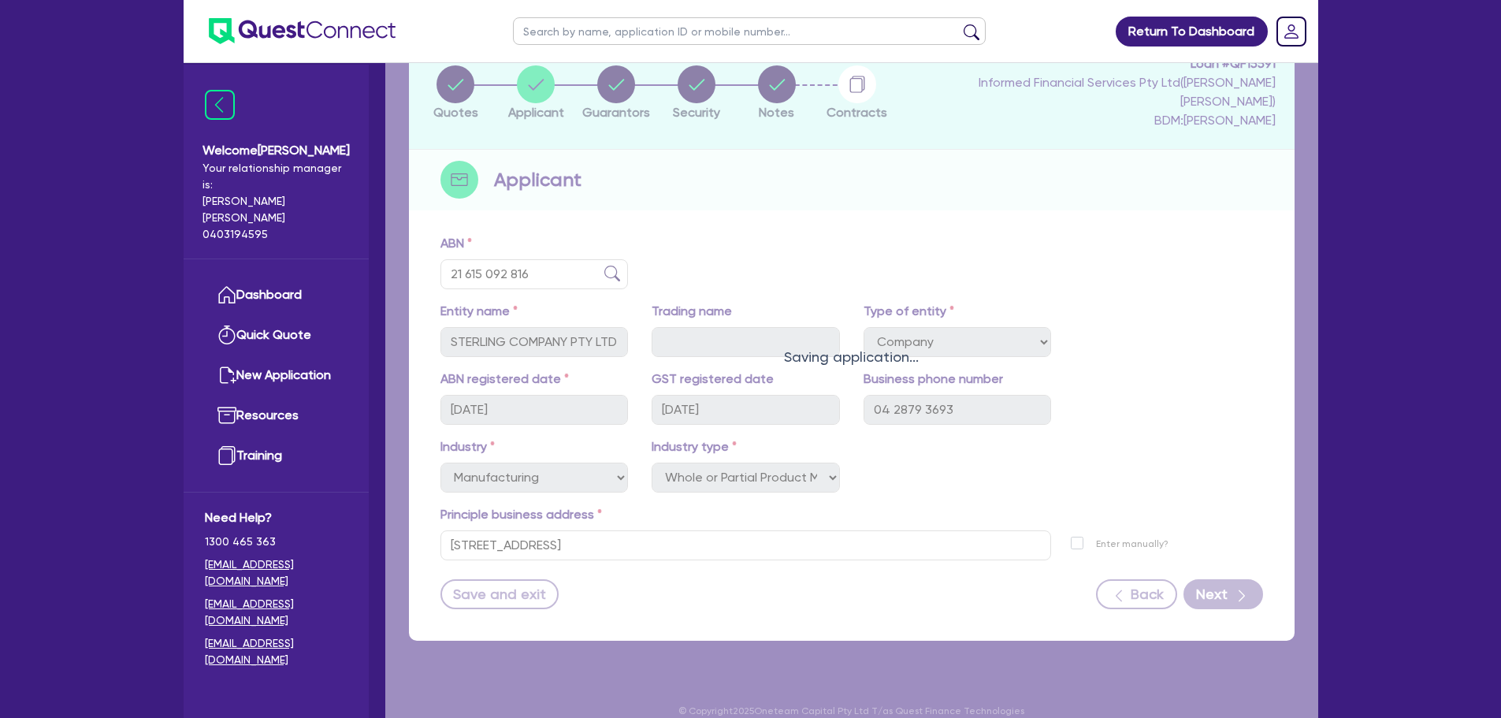
select select "VEHICLE"
select select "TRUCK"
select select "EQUIPMENT"
select select "HOUSEHOLD_PERSONAL"
select select "VEHICLE_LOAN"
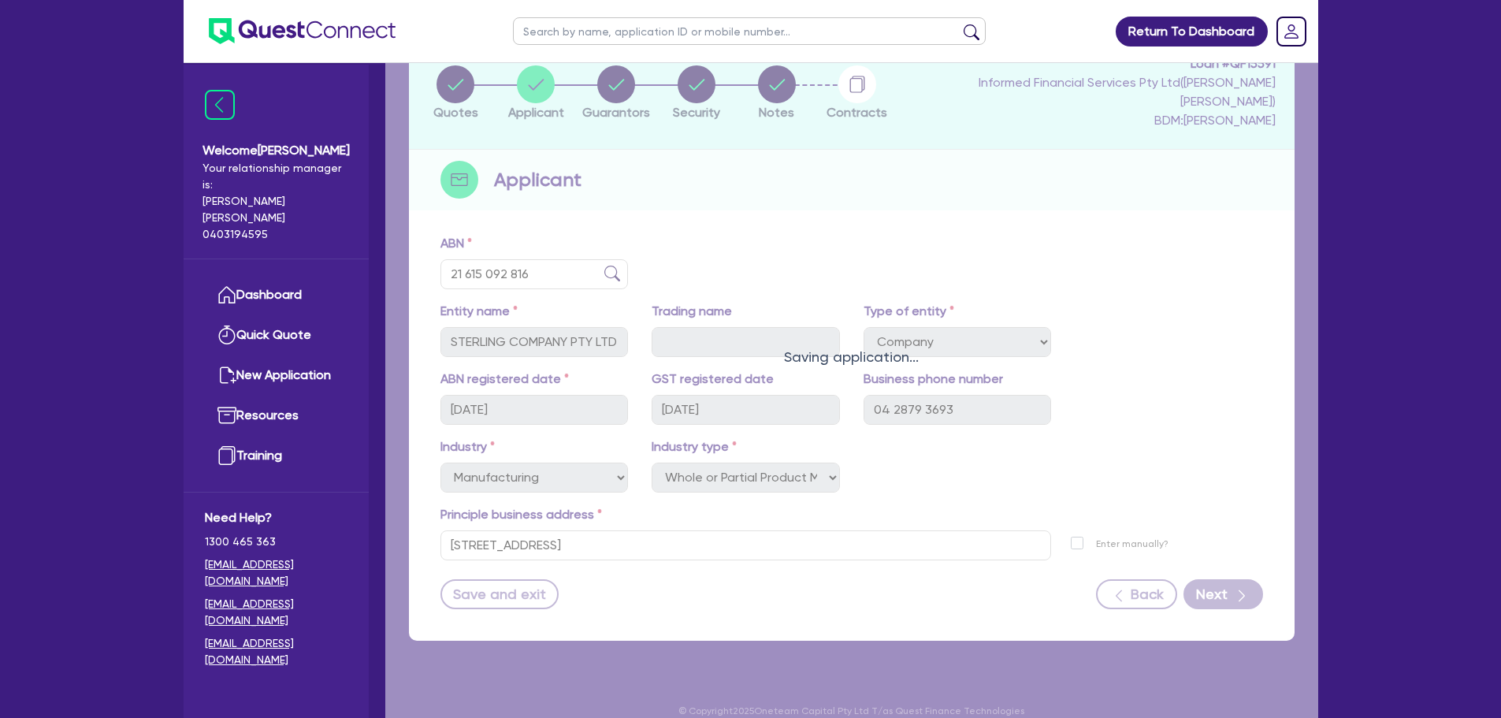
select select "TRUCK_LOAN"
select select "VEHICLE_LOAN"
select select "TRAILER_LOAN"
select select "EQUIPMENT_LOAN"
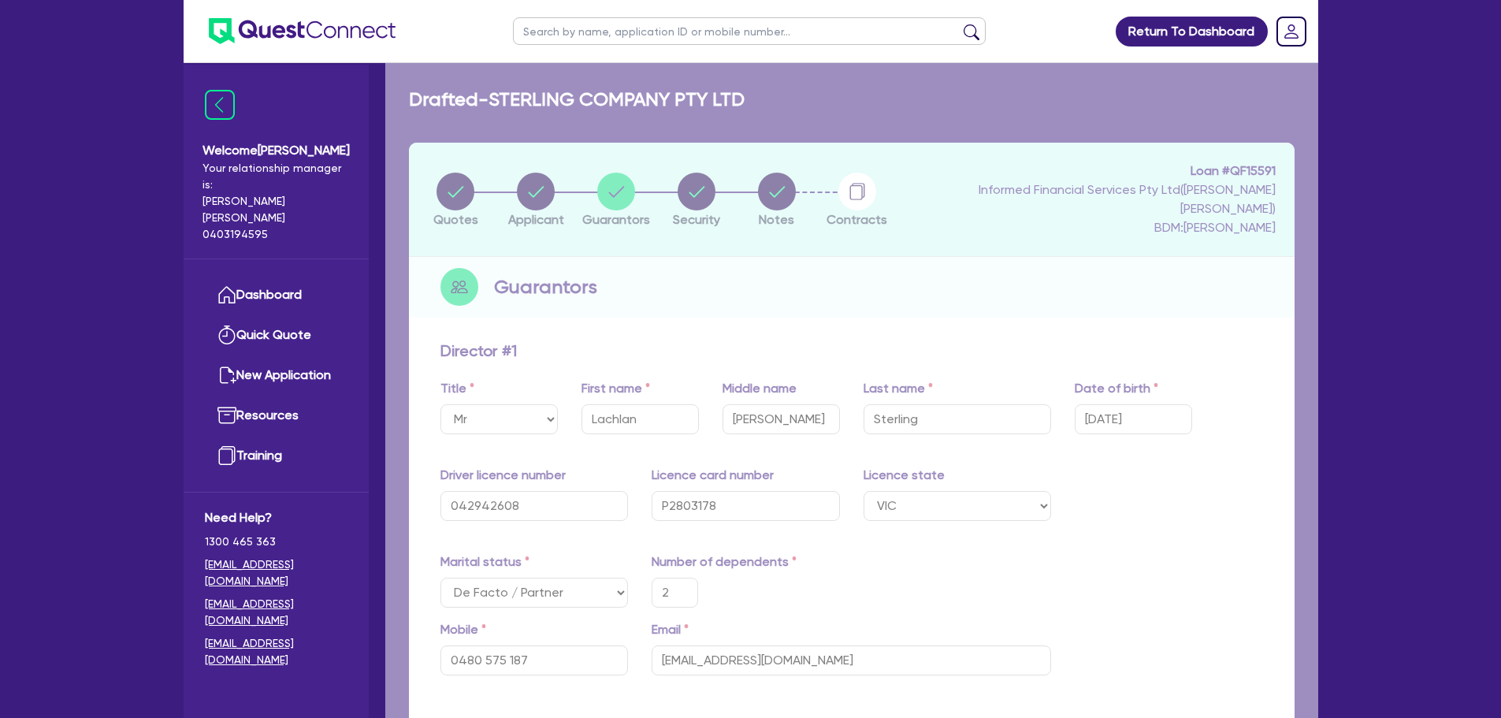
type input "2"
type input "0480 575 187"
type input "20,000"
type input "500,000"
type input "210,000"
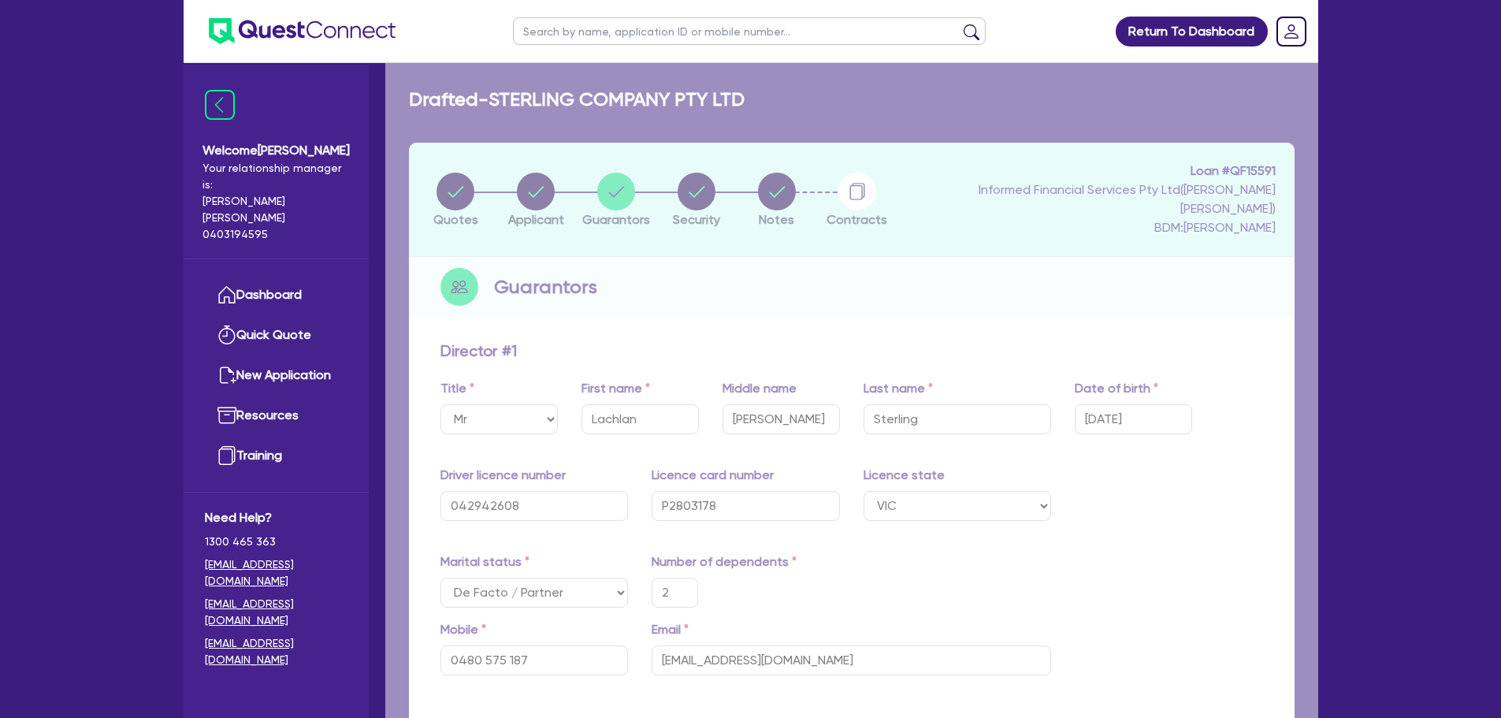
type input "400,000"
type input "80,000"
type input "50,000"
type input "2,000"
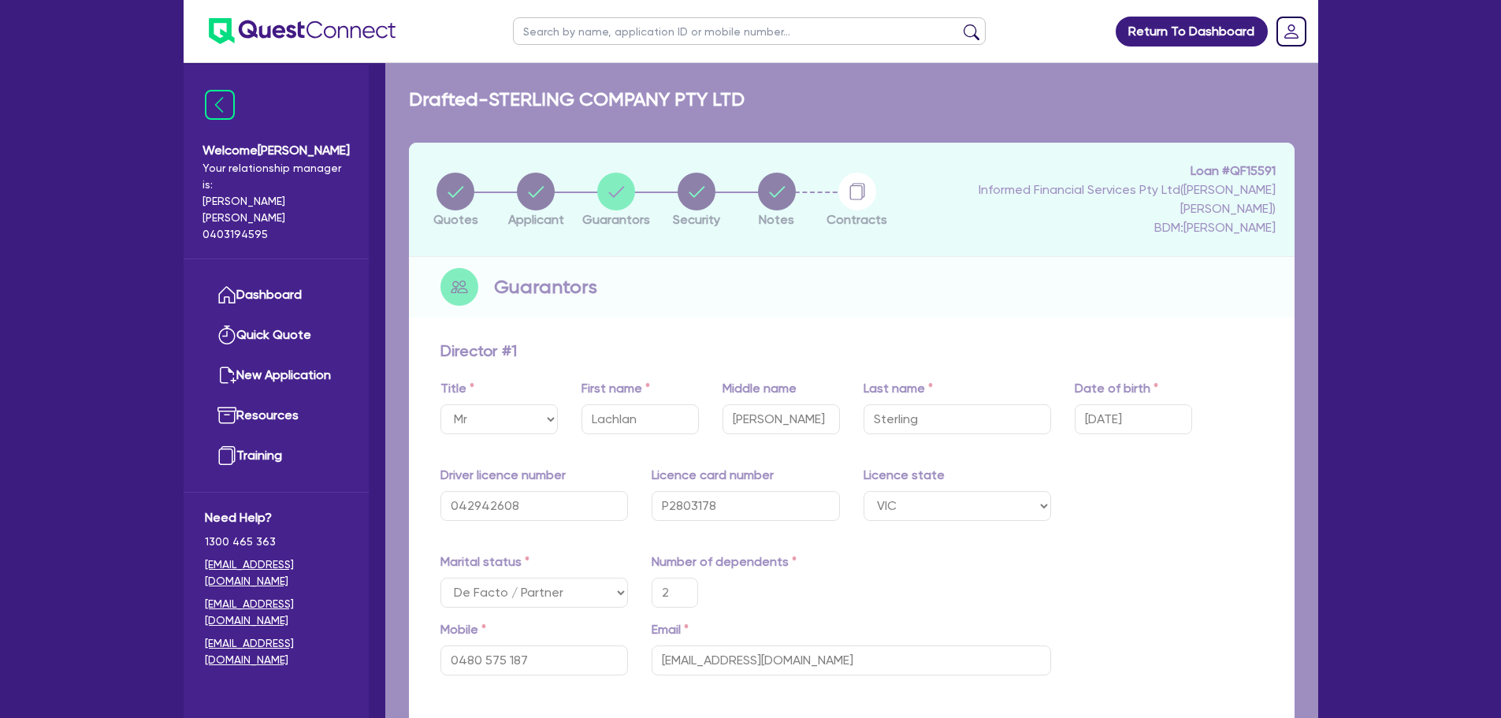
type input "97,000"
type input "2,000"
type input "50,000"
type input "2,000"
type input "200,000"
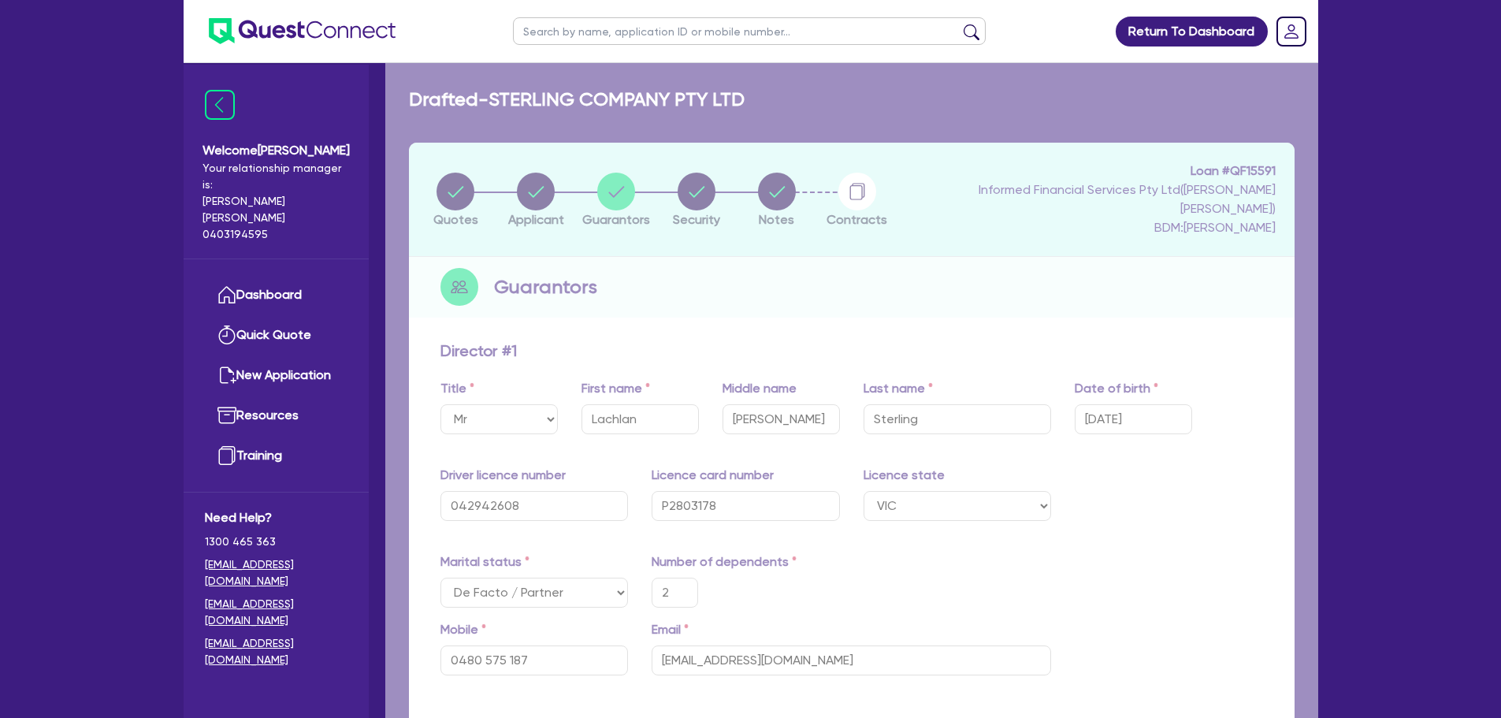
type input "2,000"
type input "100,000"
type input "2,000"
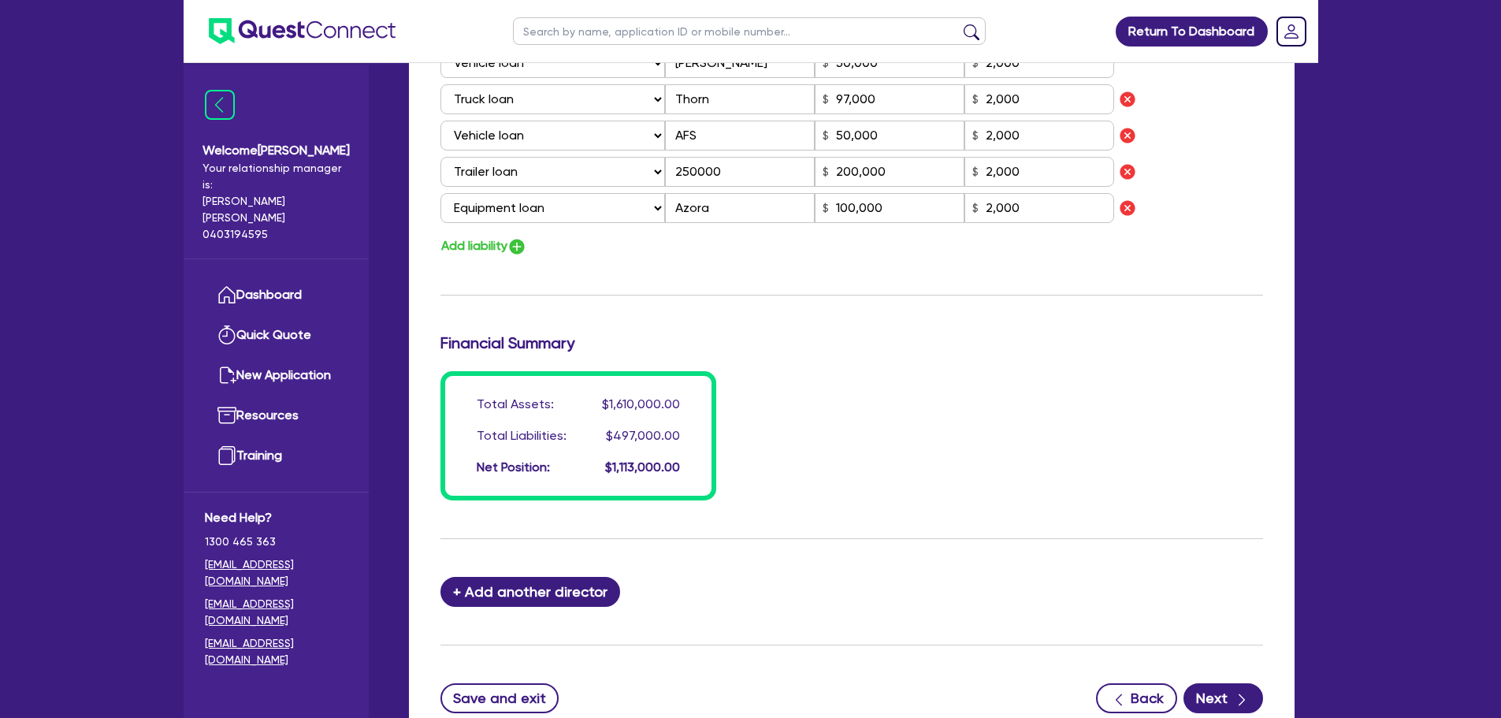
scroll to position [1436, 0]
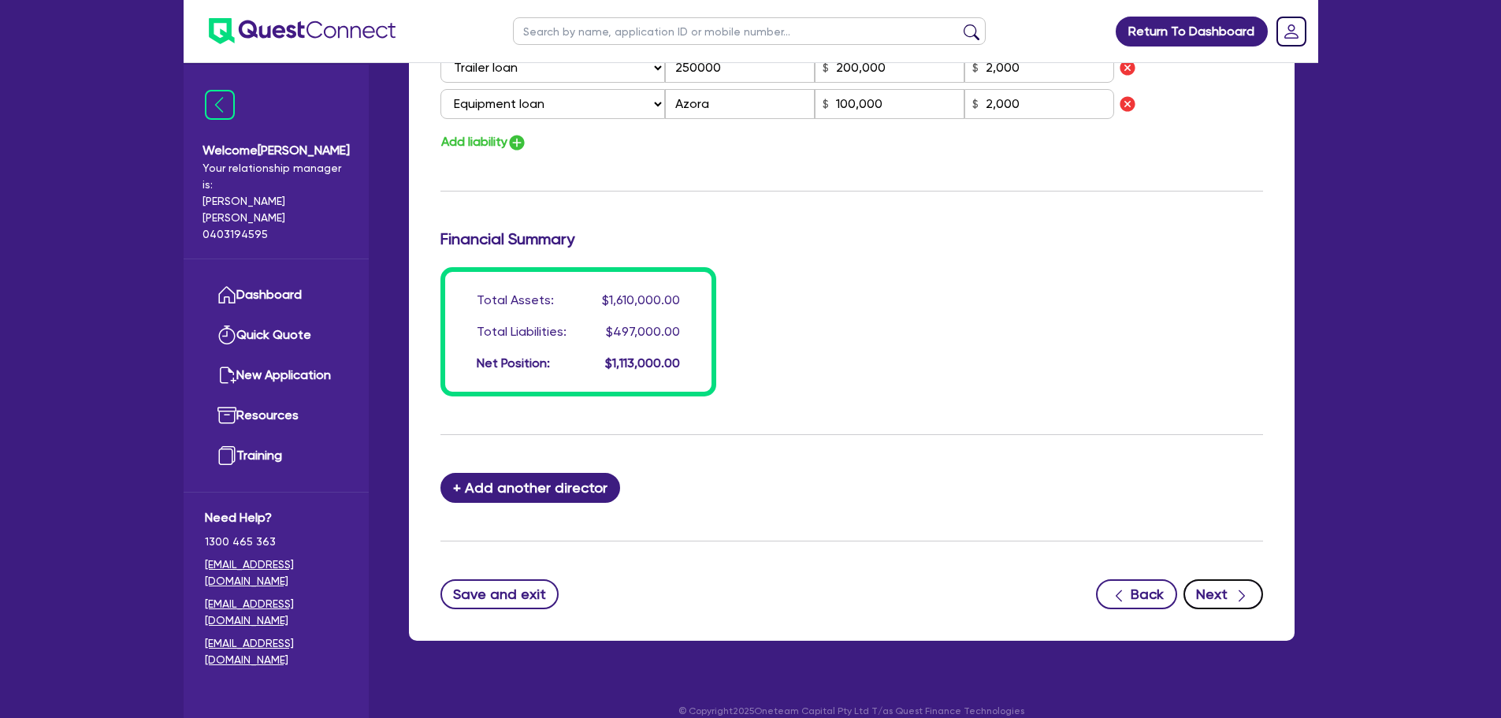
click at [1217, 579] on button "Next" at bounding box center [1223, 594] width 80 height 30
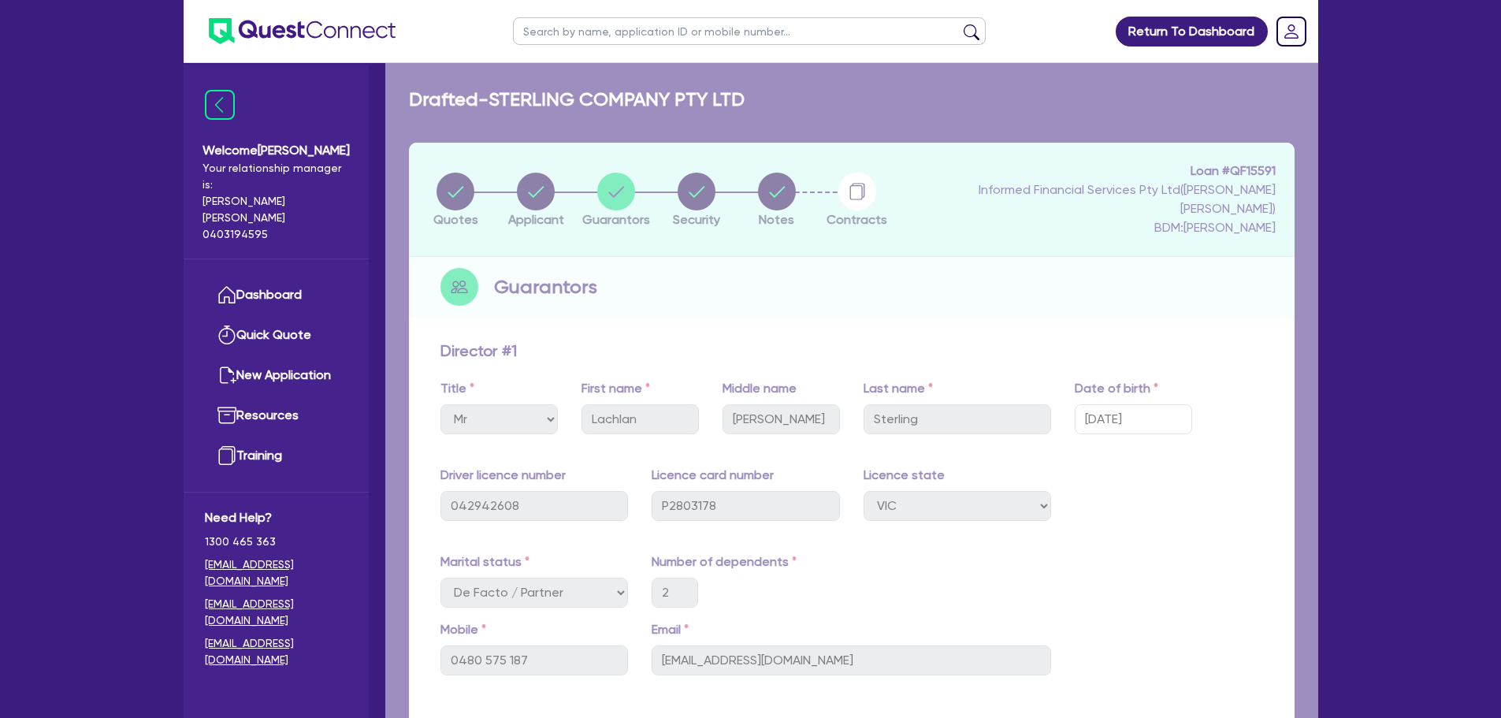
select select "PRIMARY_ASSETS"
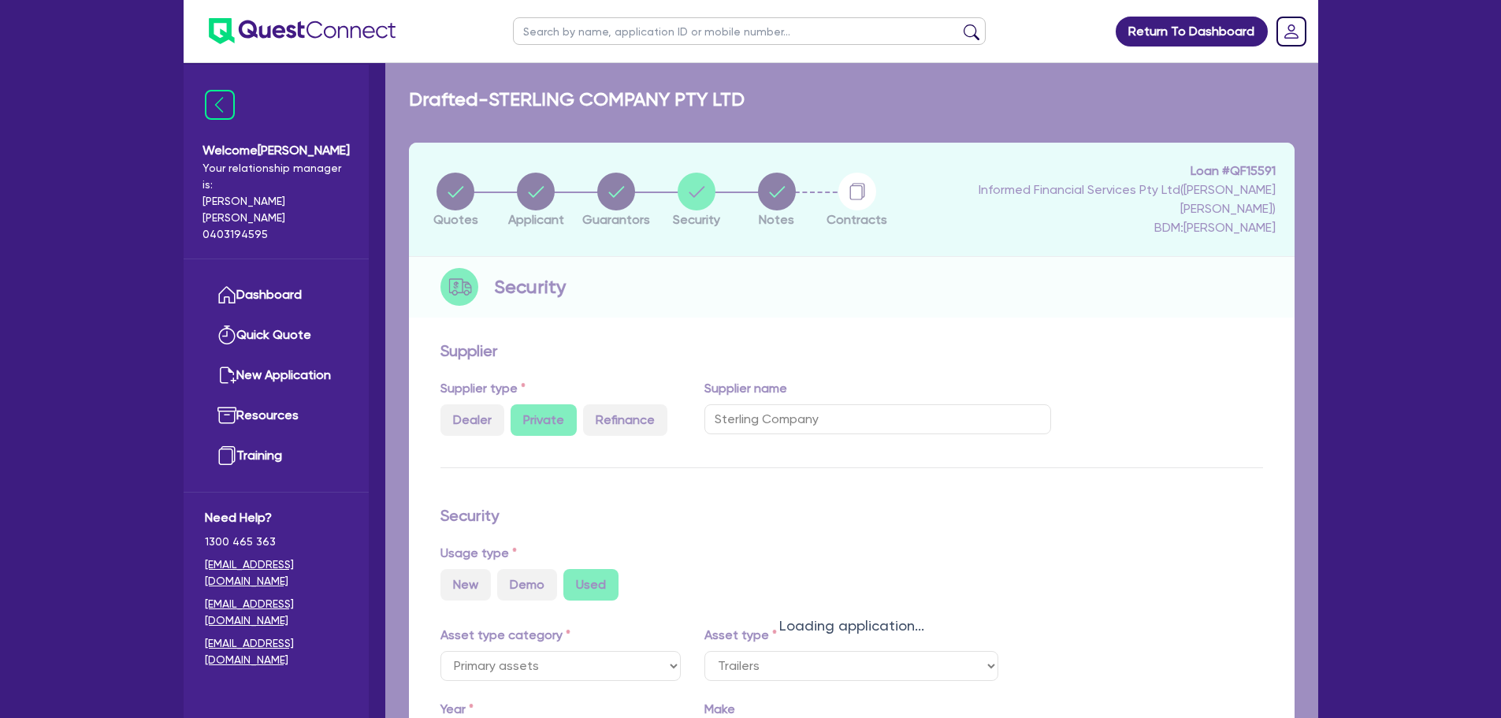
select select "TRAILERS"
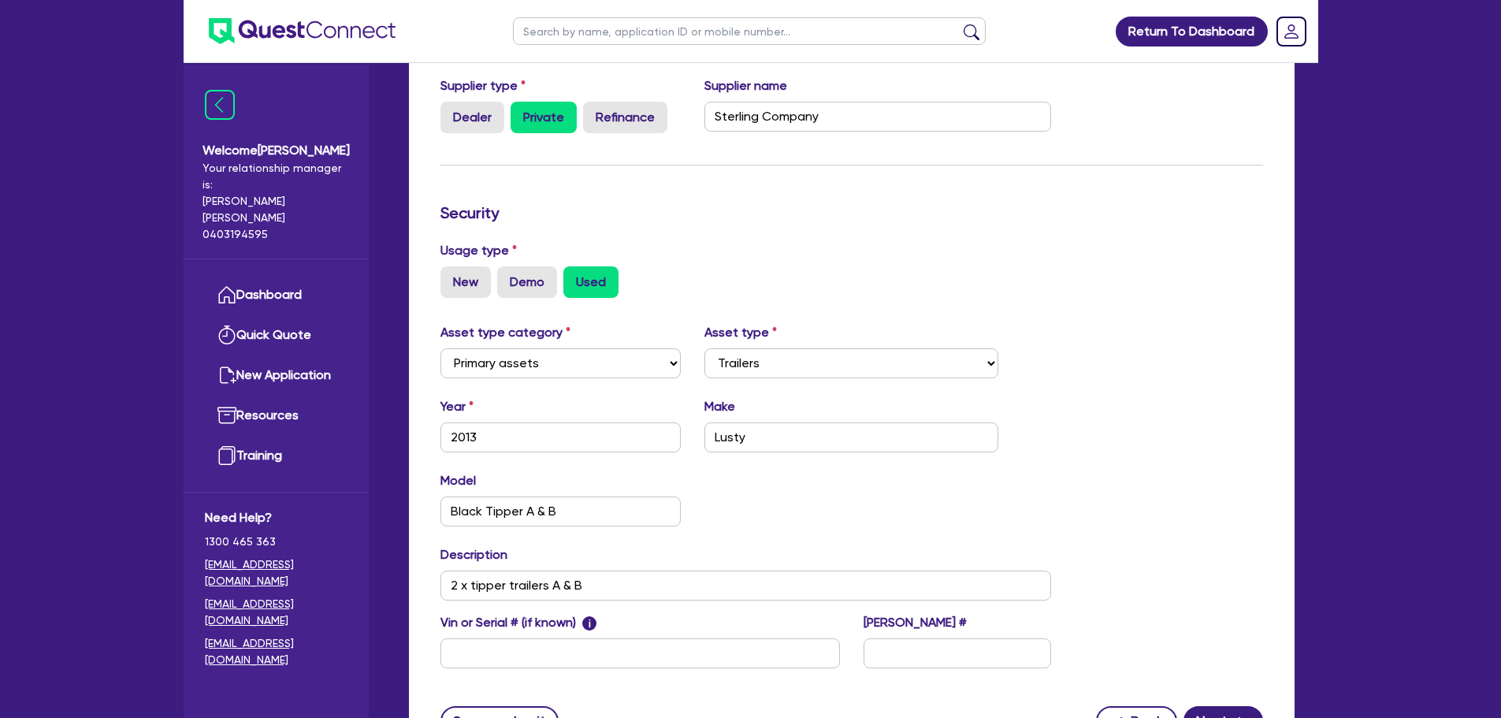
scroll to position [429, 0]
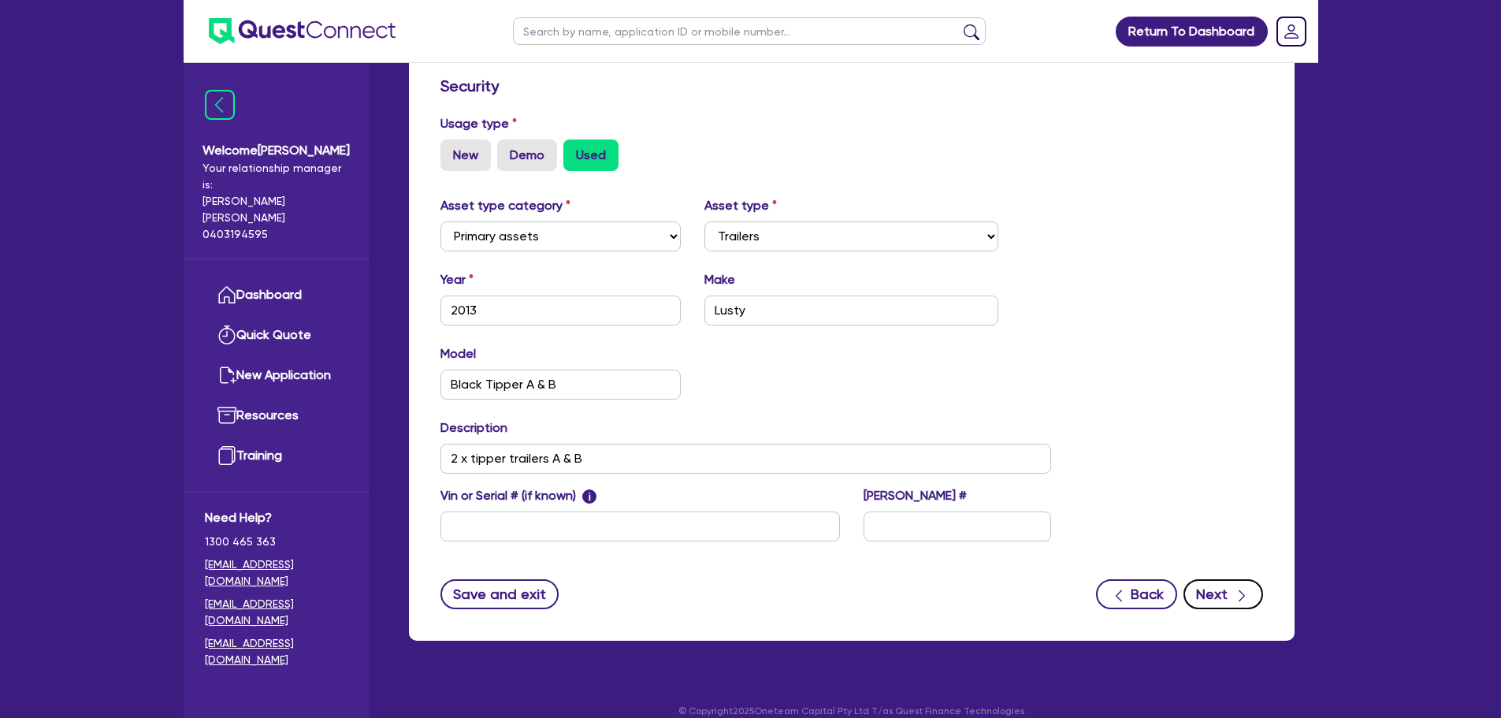
click at [1230, 579] on button "Next" at bounding box center [1223, 594] width 80 height 30
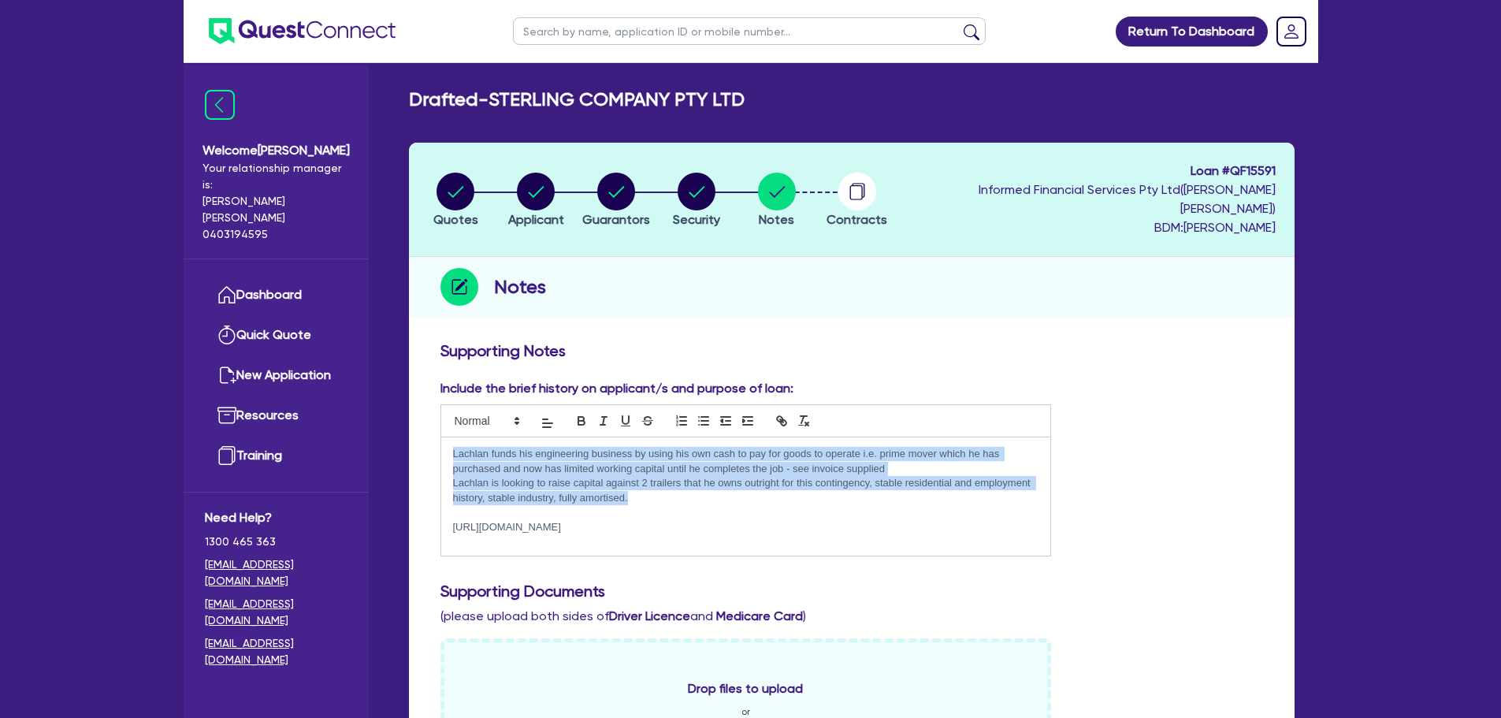
drag, startPoint x: 450, startPoint y: 432, endPoint x: 638, endPoint y: 473, distance: 192.5
click at [638, 473] on div "Lachlan funds his engineering business by using his own cash to pay for goods t…" at bounding box center [746, 496] width 610 height 118
copy div "Lachlan funds his engineering business by using his own cash to pay for goods t…"
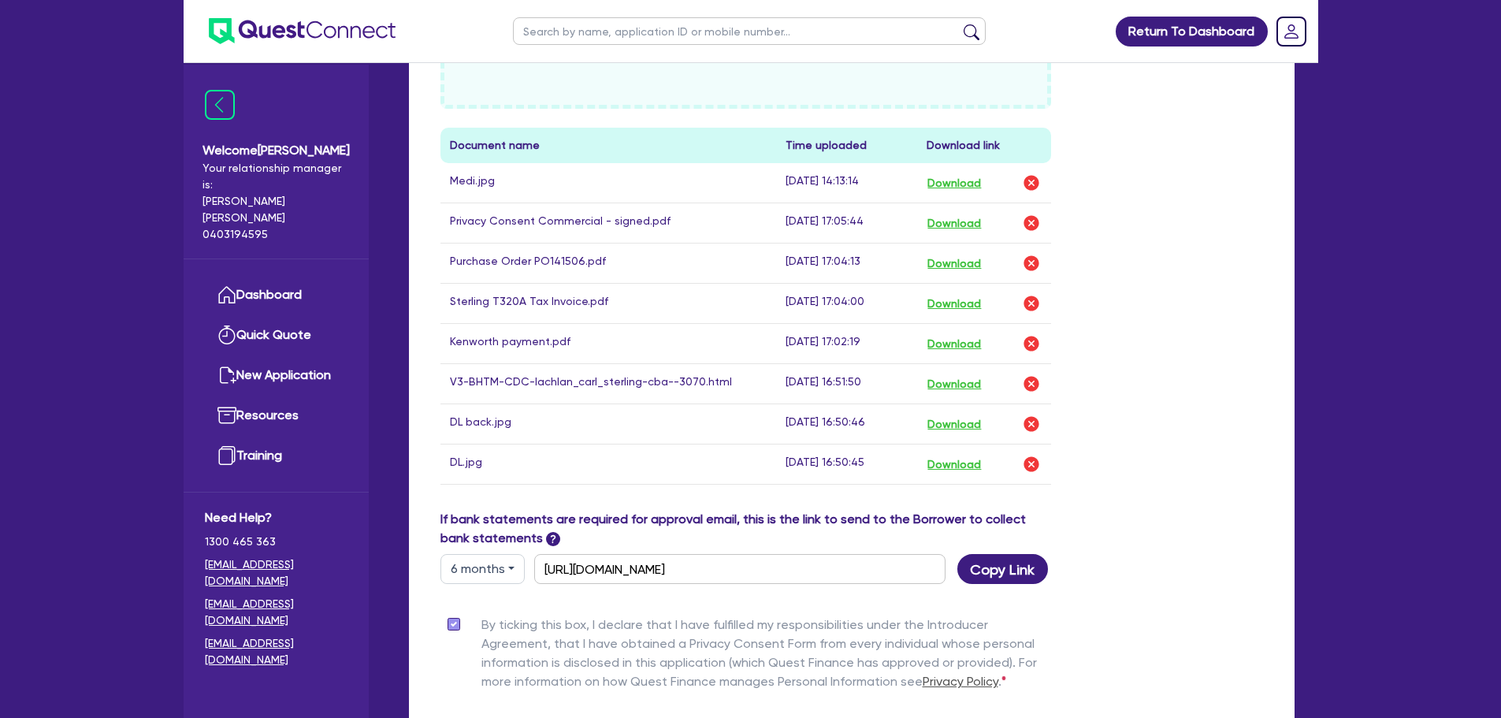
scroll to position [856, 0]
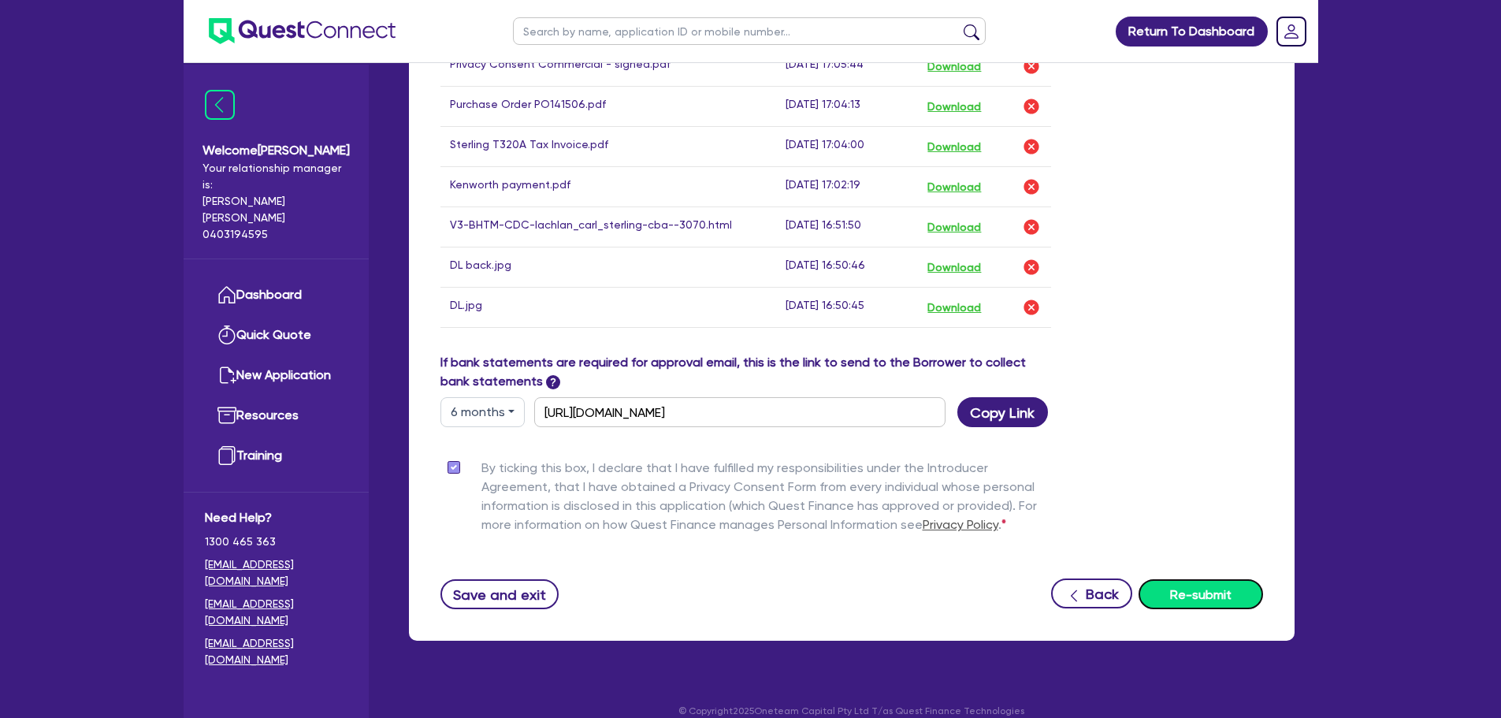
click at [1204, 584] on button "Re-submit" at bounding box center [1200, 594] width 124 height 30
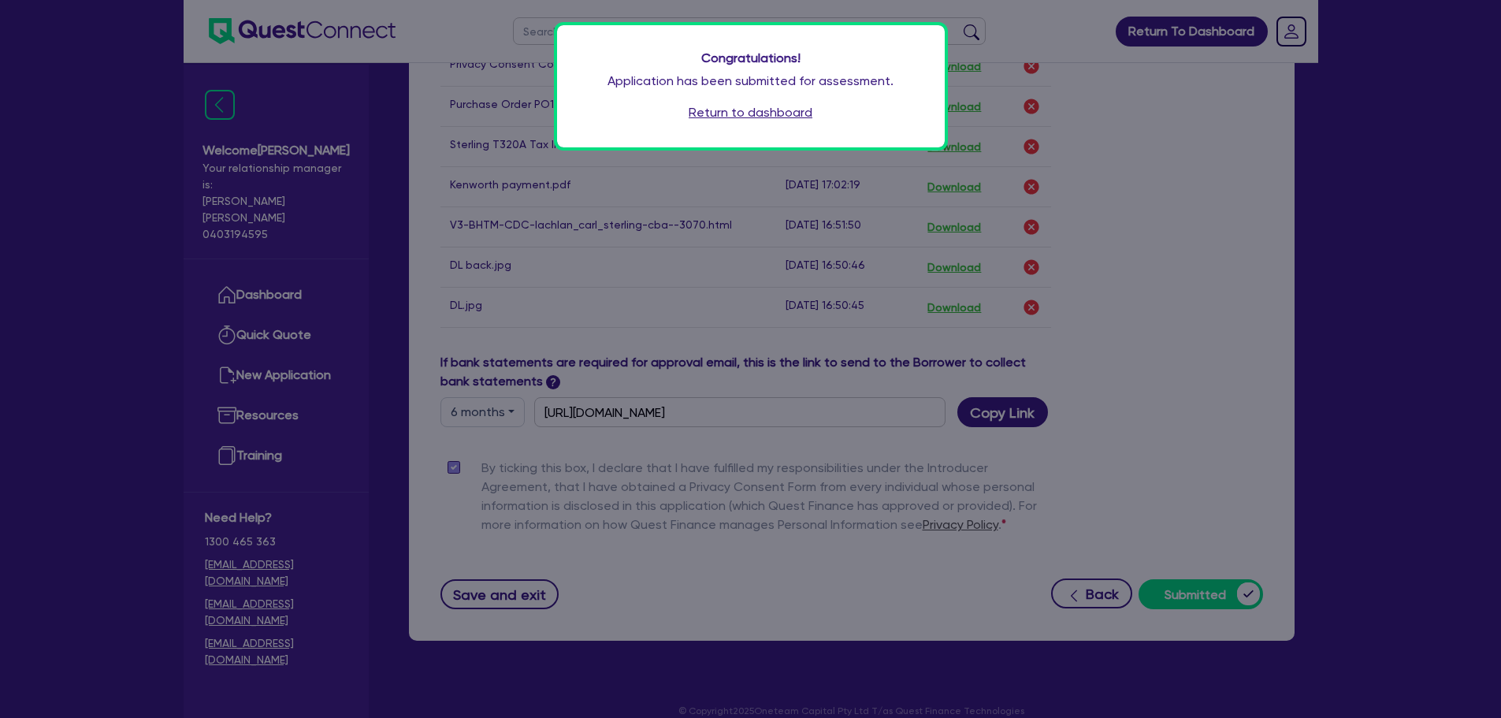
click at [774, 113] on link "Return to dashboard" at bounding box center [750, 112] width 124 height 19
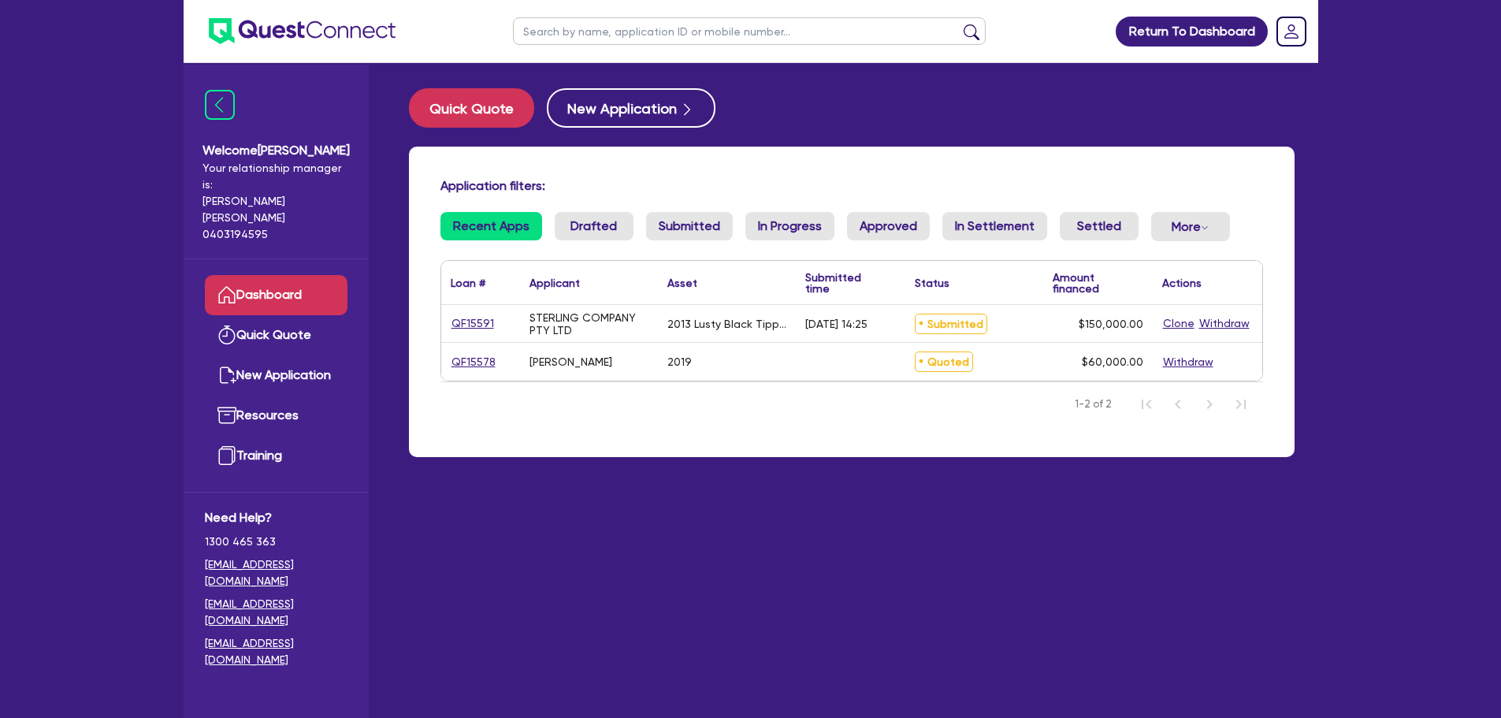
click at [621, 584] on main "Quick Quote New Application Application filters: Recent Apps Drafted Submitted …" at bounding box center [851, 402] width 933 height 678
drag, startPoint x: 39, startPoint y: 370, endPoint x: 80, endPoint y: 365, distance: 41.3
click at [39, 369] on div "Return To Dashboard Edit Profile Logout Welcome Carlo Your relationship manager…" at bounding box center [750, 390] width 1501 height 781
